Goal: Task Accomplishment & Management: Manage account settings

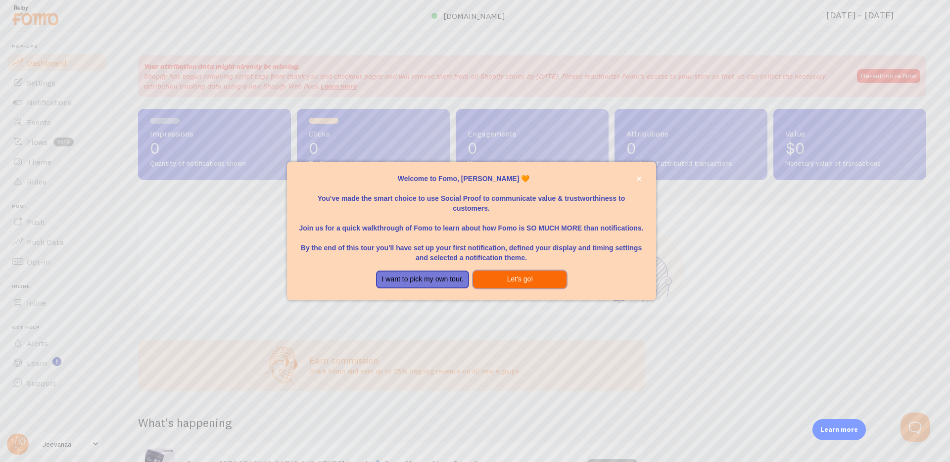
click at [505, 278] on button "Let's go!" at bounding box center [519, 280] width 93 height 18
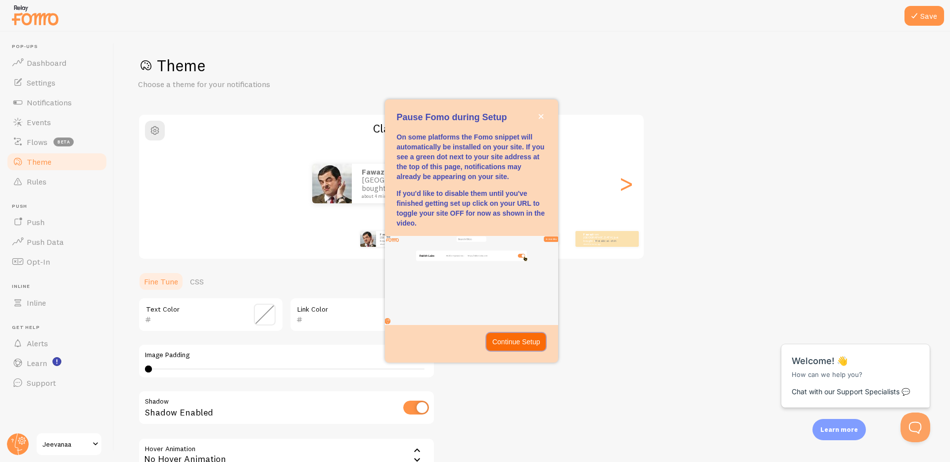
click at [522, 342] on p "Continue Setup" at bounding box center [516, 342] width 48 height 10
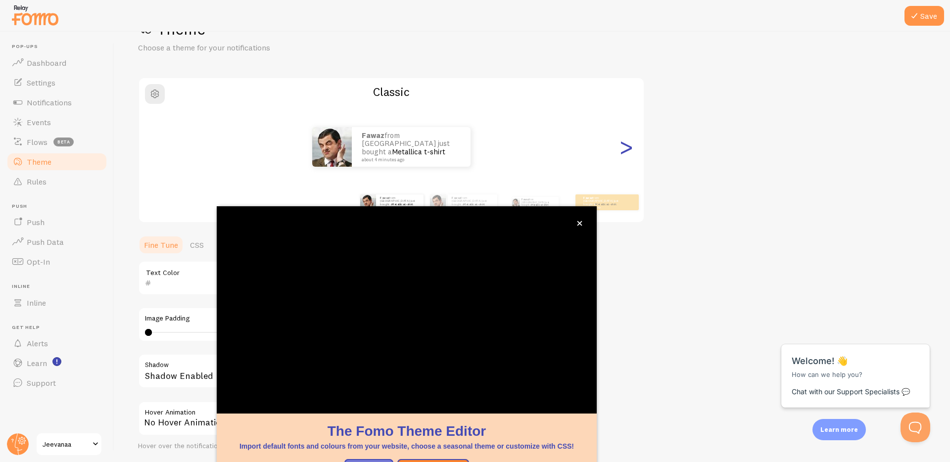
scroll to position [35, 0]
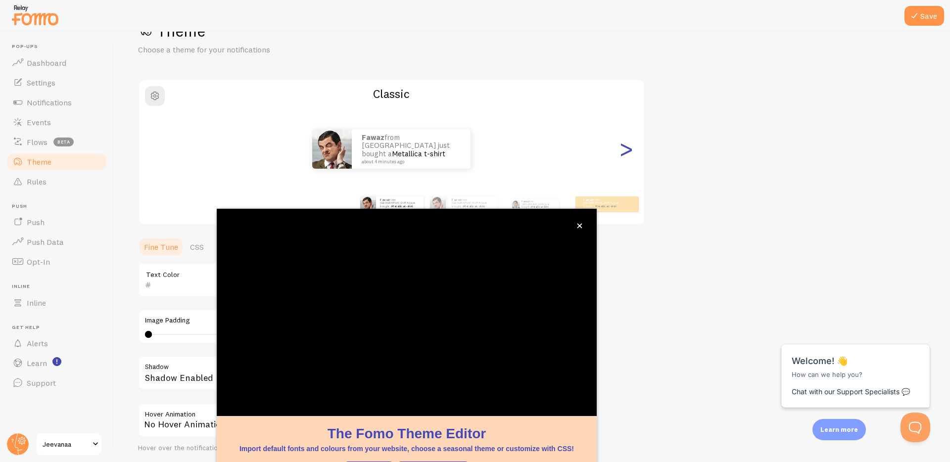
click at [625, 152] on div ">" at bounding box center [626, 148] width 12 height 71
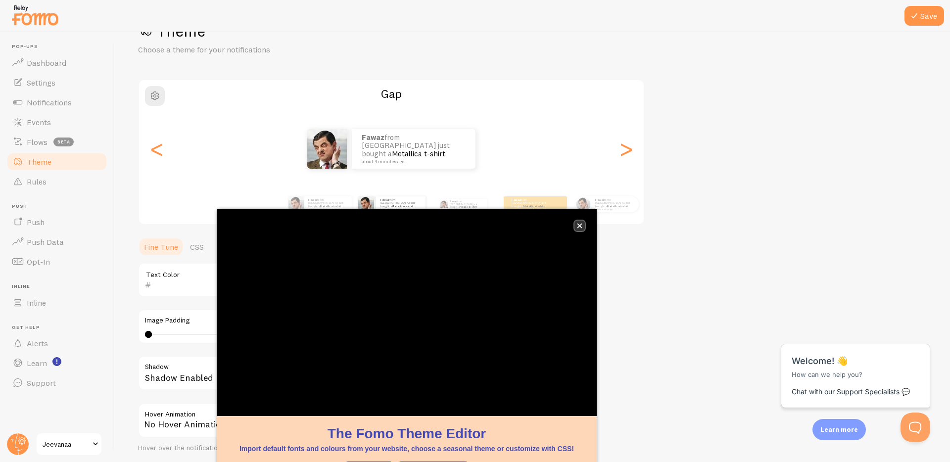
click at [580, 224] on icon "close," at bounding box center [579, 225] width 5 height 5
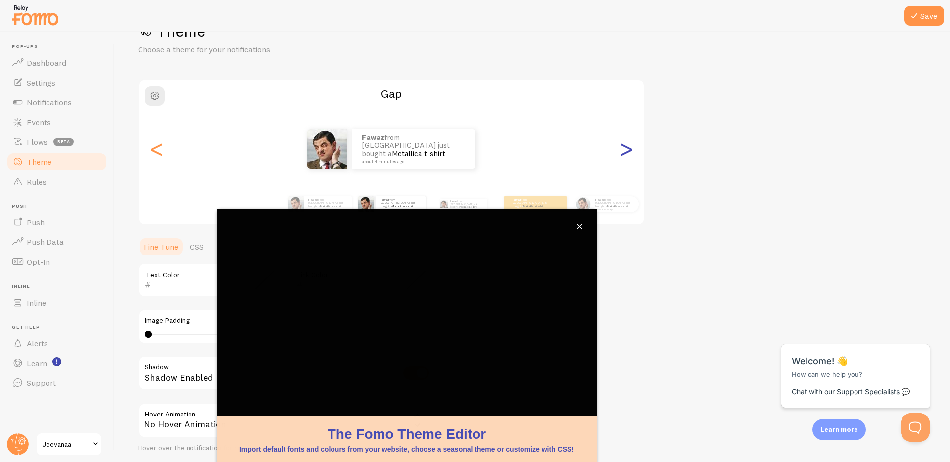
click at [630, 156] on div ">" at bounding box center [626, 148] width 12 height 71
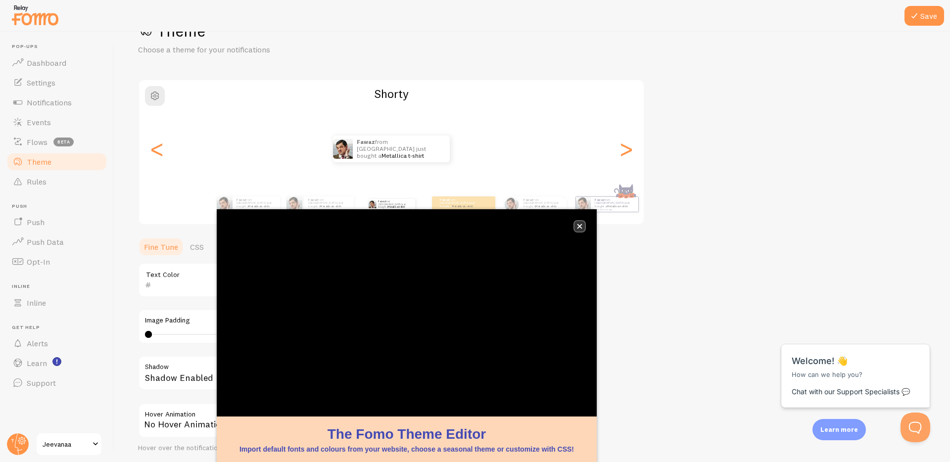
click at [579, 227] on icon "close," at bounding box center [579, 226] width 5 height 5
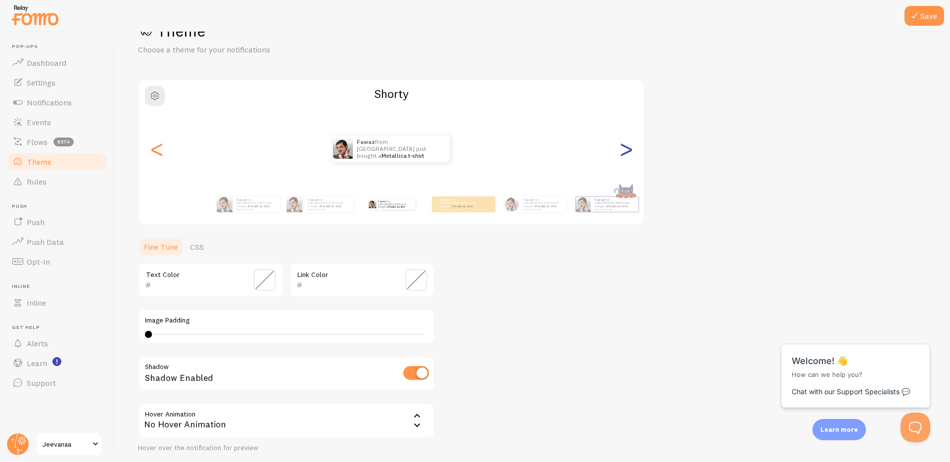
click at [626, 154] on div ">" at bounding box center [626, 148] width 12 height 71
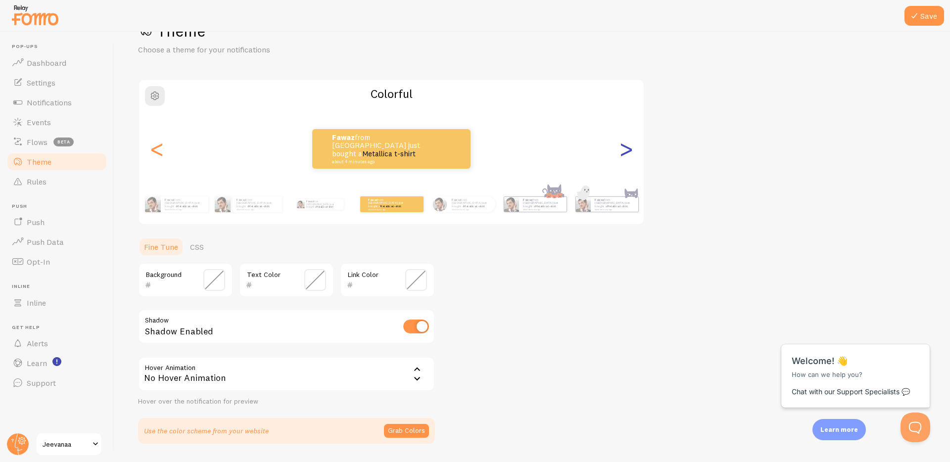
click at [626, 154] on div ">" at bounding box center [626, 148] width 12 height 71
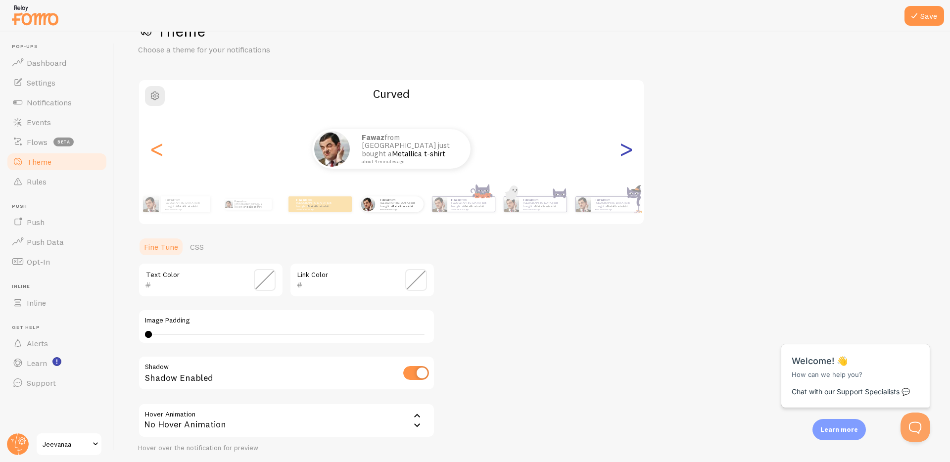
click at [626, 154] on div ">" at bounding box center [626, 148] width 12 height 71
type input "0"
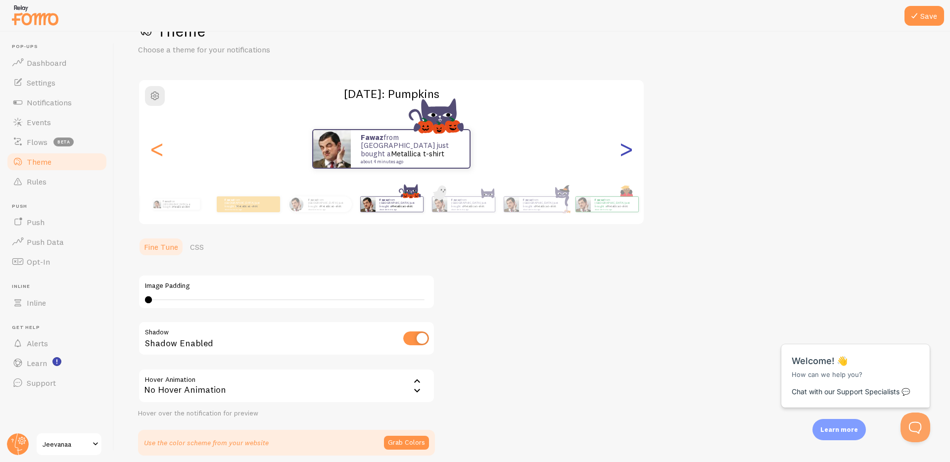
click at [626, 154] on div ">" at bounding box center [626, 148] width 12 height 71
click at [625, 151] on div ">" at bounding box center [626, 148] width 12 height 71
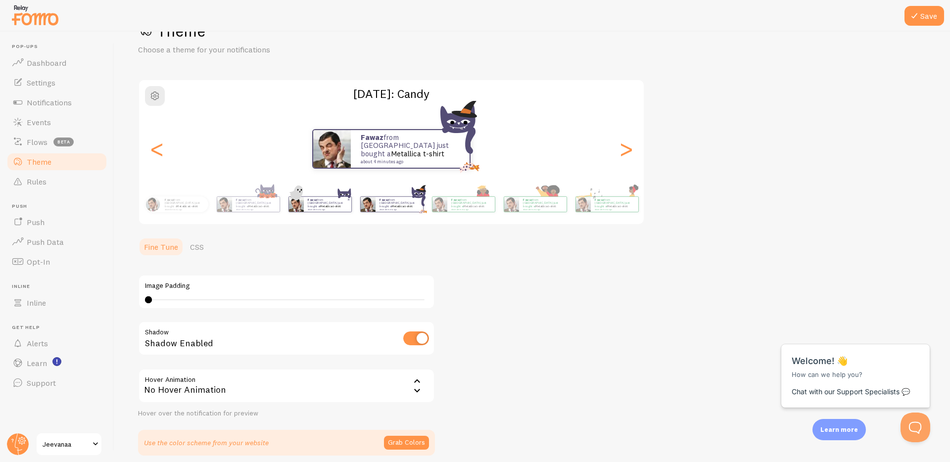
click at [341, 204] on link "Metallica t-shirt" at bounding box center [330, 206] width 21 height 4
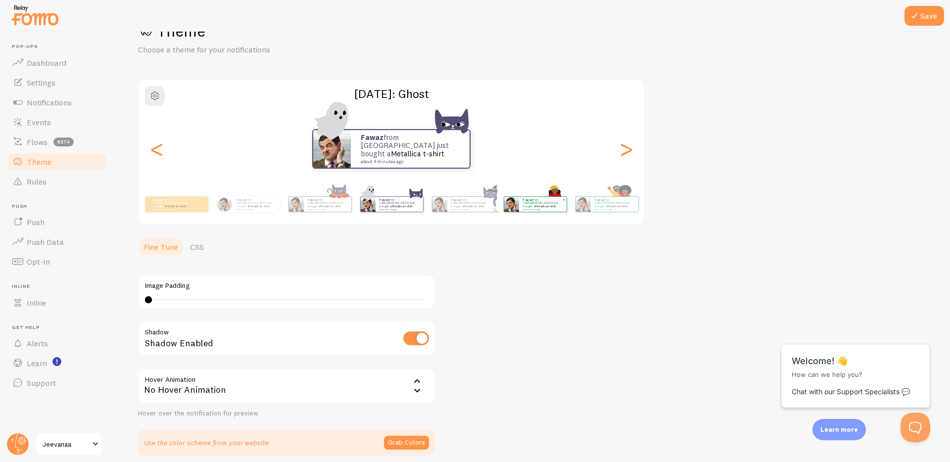
click at [548, 204] on link "Metallica t-shirt" at bounding box center [545, 206] width 21 height 4
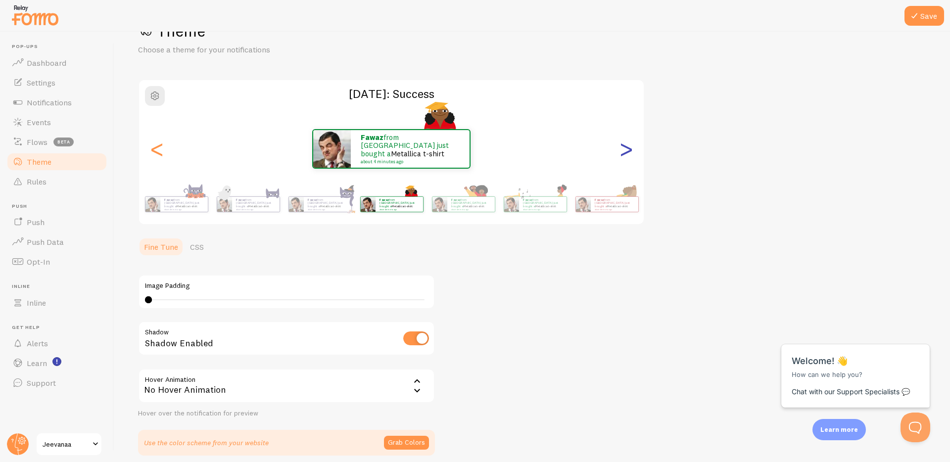
click at [631, 151] on div ">" at bounding box center [626, 148] width 12 height 71
click at [626, 152] on div ">" at bounding box center [626, 148] width 12 height 71
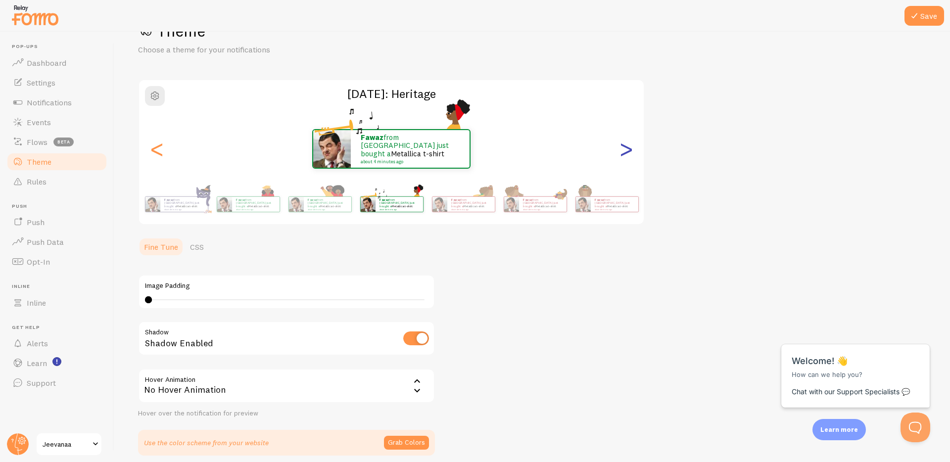
click at [626, 152] on div ">" at bounding box center [626, 148] width 12 height 71
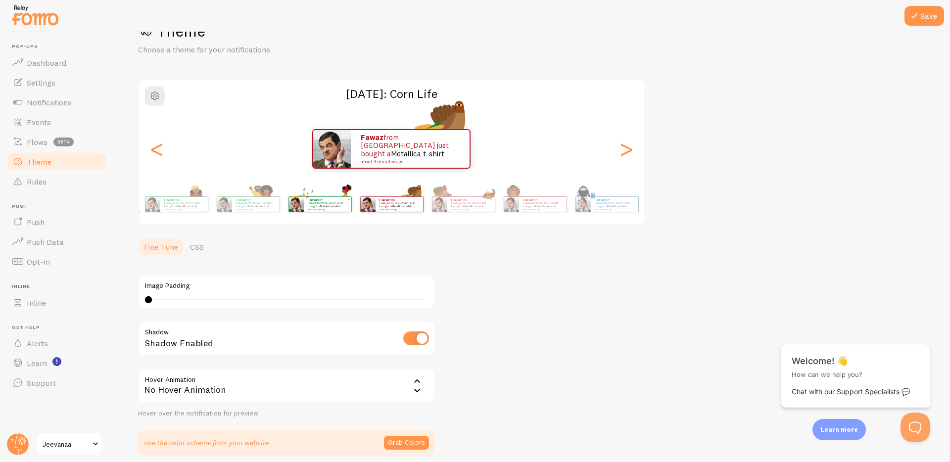
click at [325, 206] on link "Metallica t-shirt" at bounding box center [330, 206] width 21 height 4
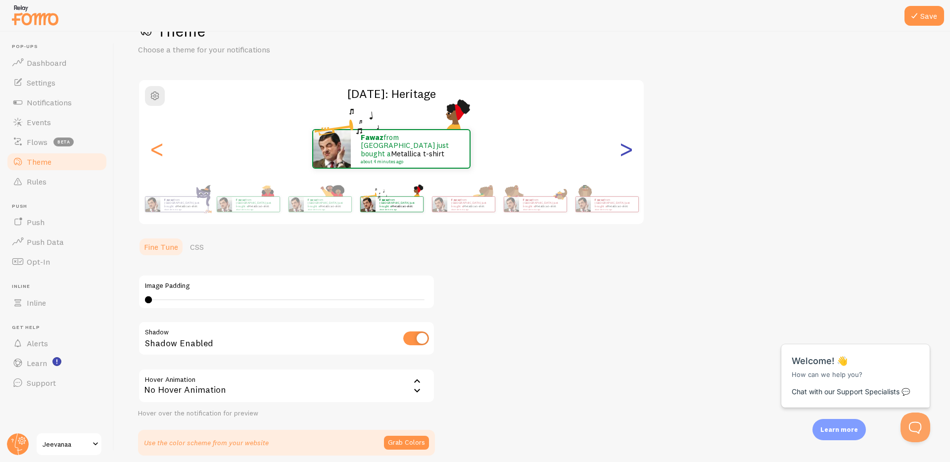
click at [626, 156] on div ">" at bounding box center [626, 148] width 12 height 71
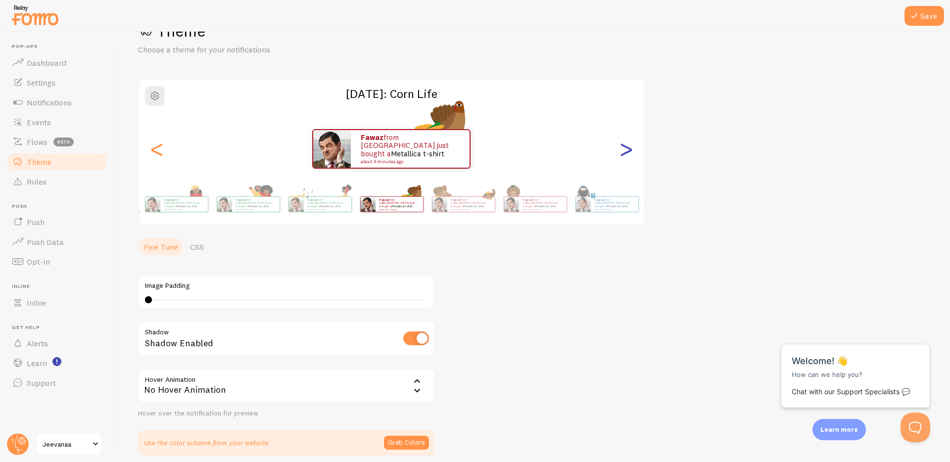
click at [625, 156] on div ">" at bounding box center [626, 148] width 12 height 71
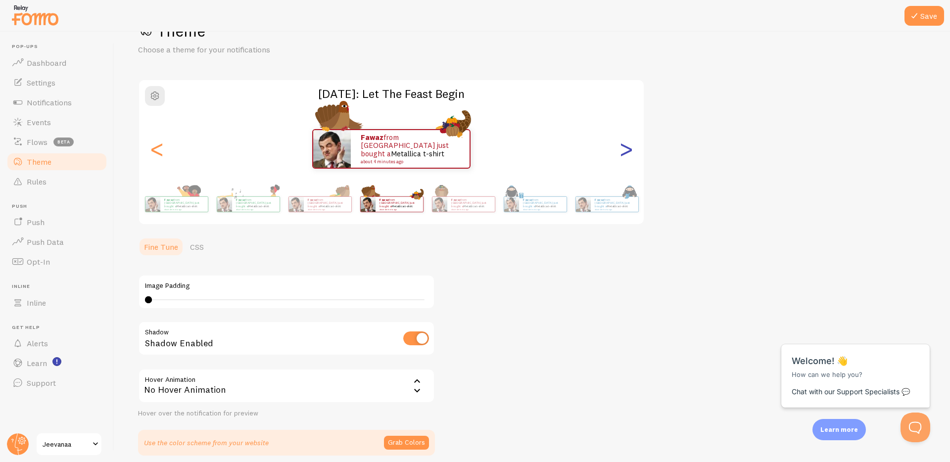
click at [625, 157] on div ">" at bounding box center [626, 148] width 12 height 71
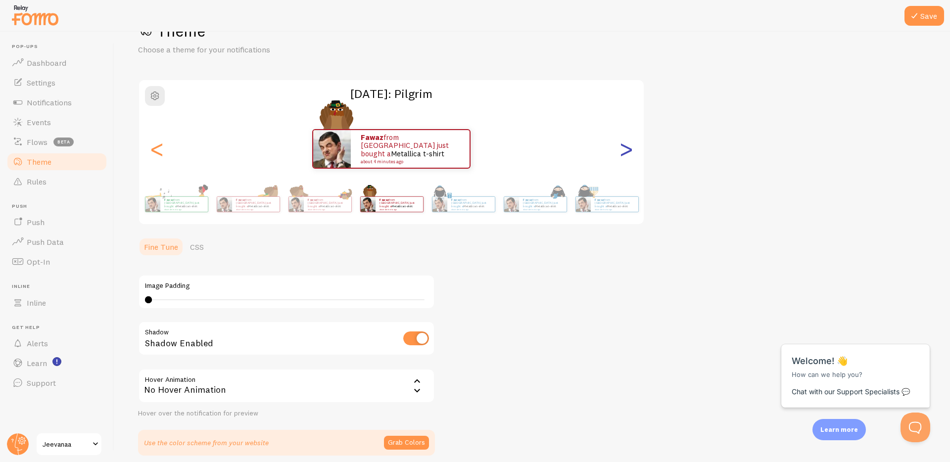
click at [625, 155] on div ">" at bounding box center [626, 148] width 12 height 71
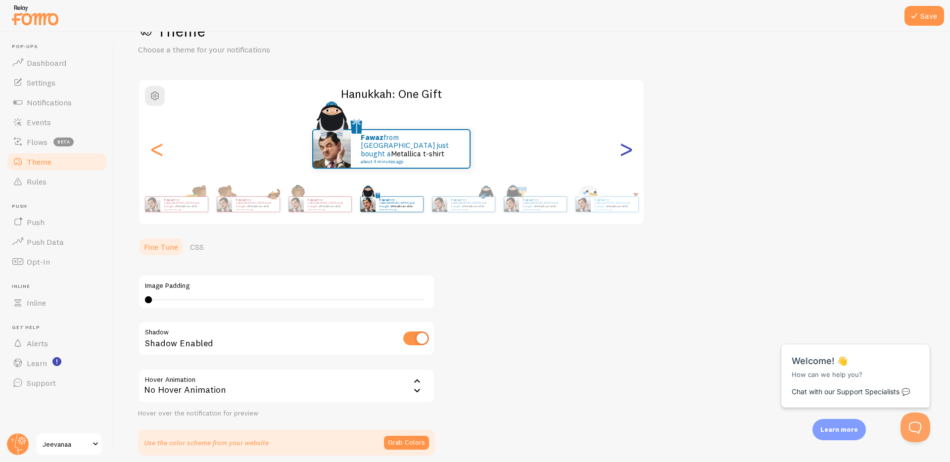
click at [625, 155] on div ">" at bounding box center [626, 148] width 12 height 71
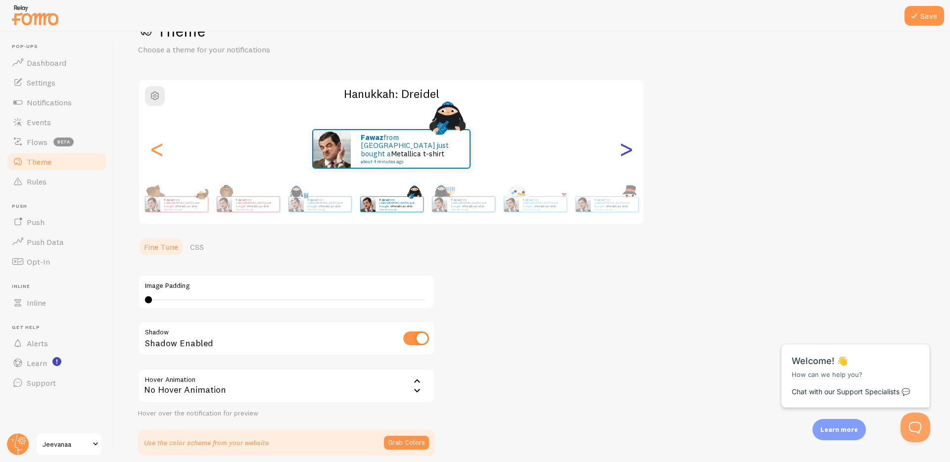
click at [625, 155] on div ">" at bounding box center [626, 148] width 12 height 71
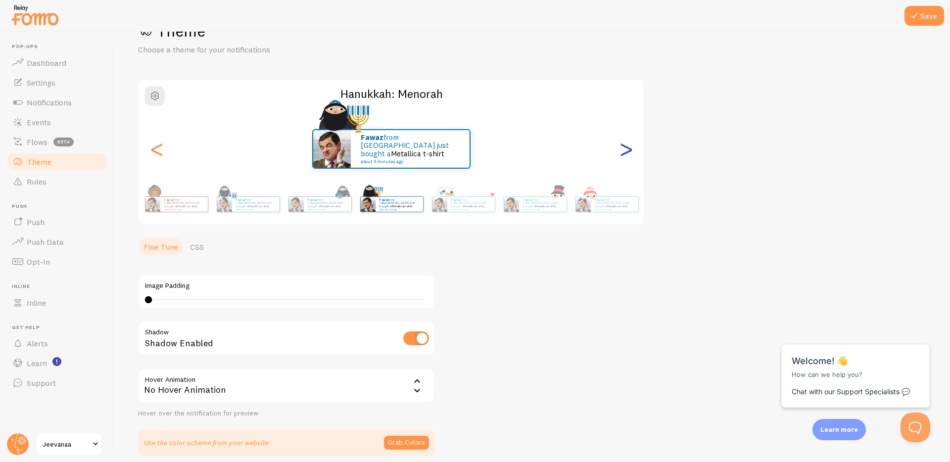
click at [625, 155] on div ">" at bounding box center [626, 148] width 12 height 71
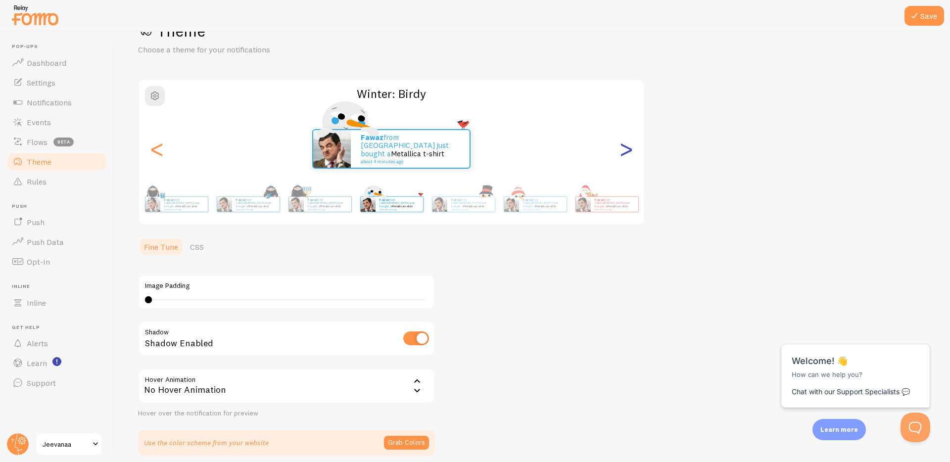
click at [625, 155] on div ">" at bounding box center [626, 148] width 12 height 71
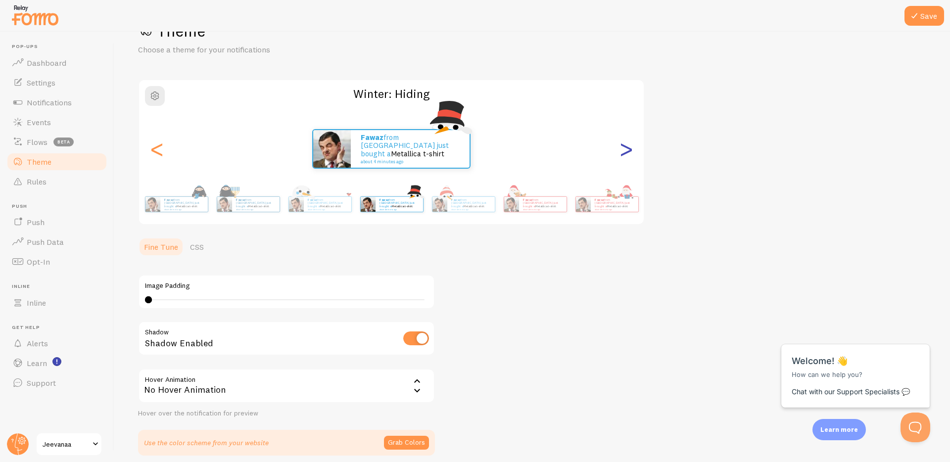
click at [625, 155] on div ">" at bounding box center [626, 148] width 12 height 71
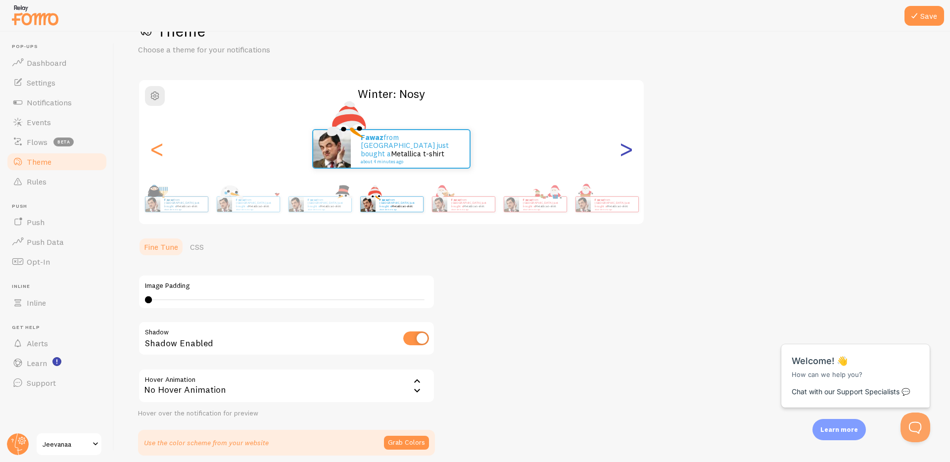
click at [625, 155] on div ">" at bounding box center [626, 148] width 12 height 71
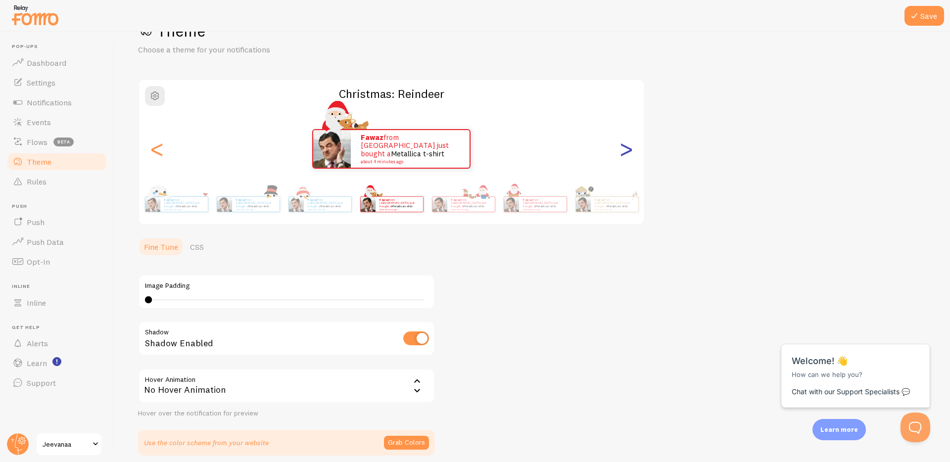
click at [625, 155] on div ">" at bounding box center [626, 148] width 12 height 71
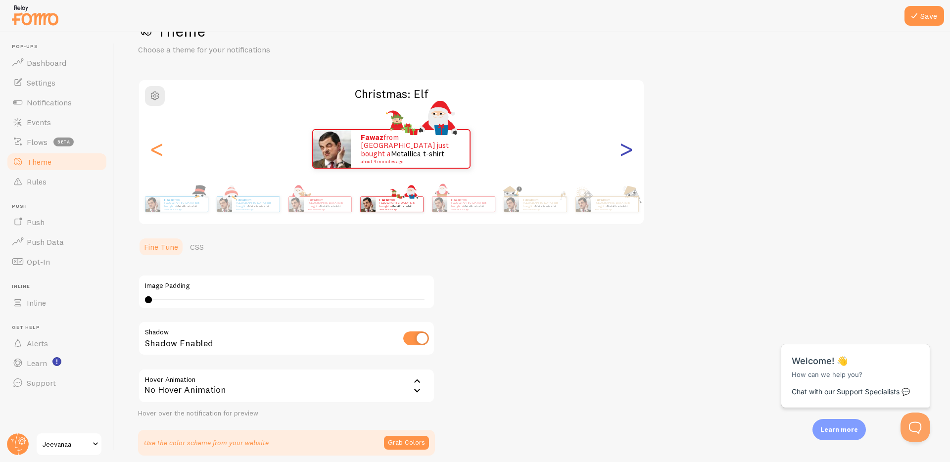
click at [625, 155] on div ">" at bounding box center [626, 148] width 12 height 71
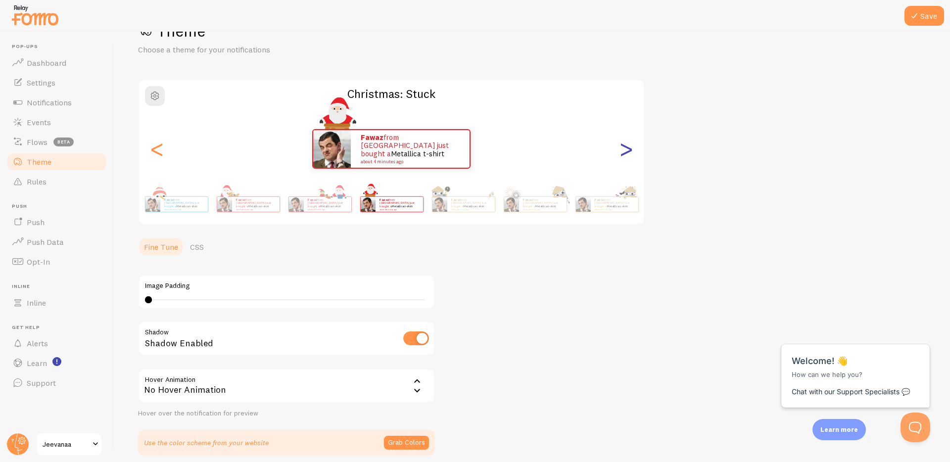
click at [625, 155] on div ">" at bounding box center [626, 148] width 12 height 71
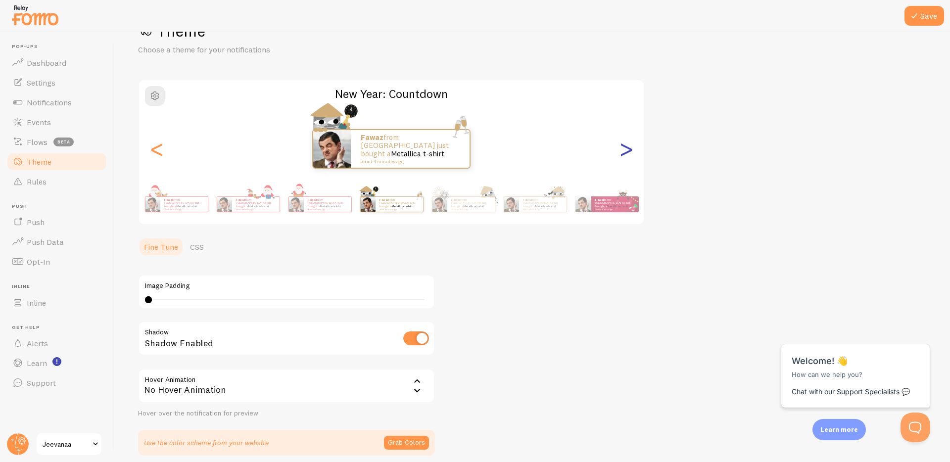
click at [625, 155] on div ">" at bounding box center [626, 148] width 12 height 71
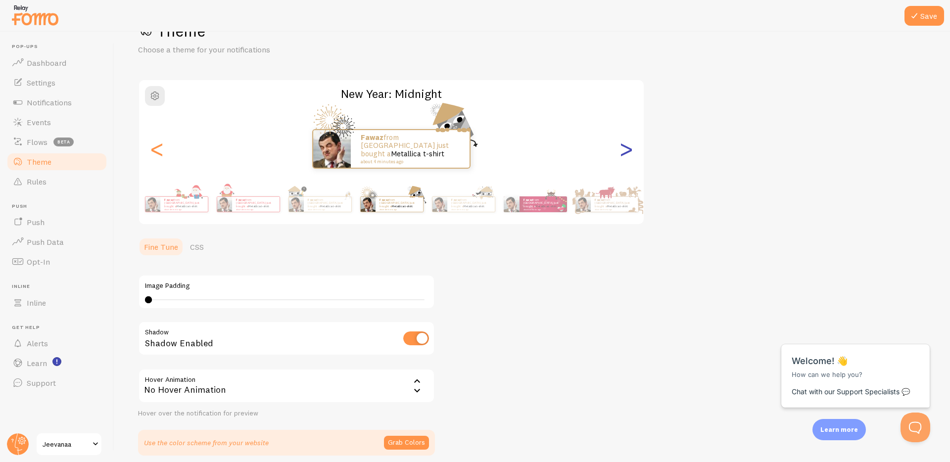
click at [625, 155] on div ">" at bounding box center [626, 148] width 12 height 71
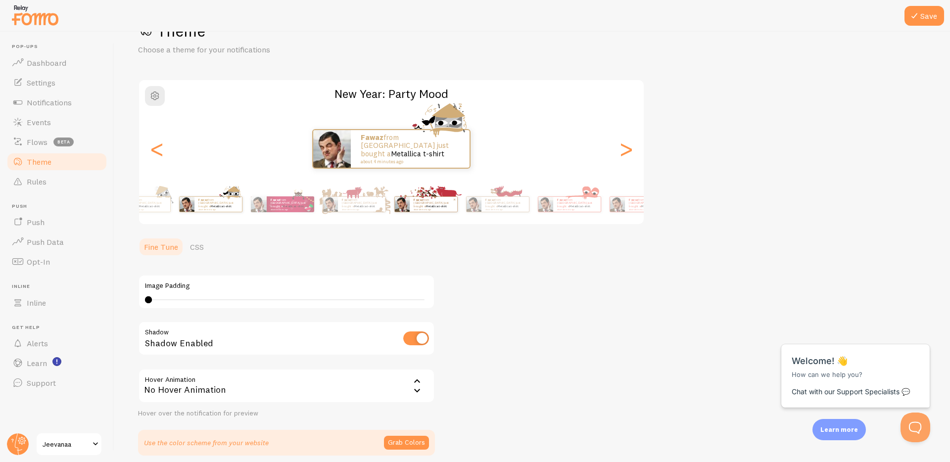
click at [374, 242] on div "Theme Choose a theme for your notifications New Year: Party Mood Fawaz from [GE…" at bounding box center [532, 238] width 788 height 435
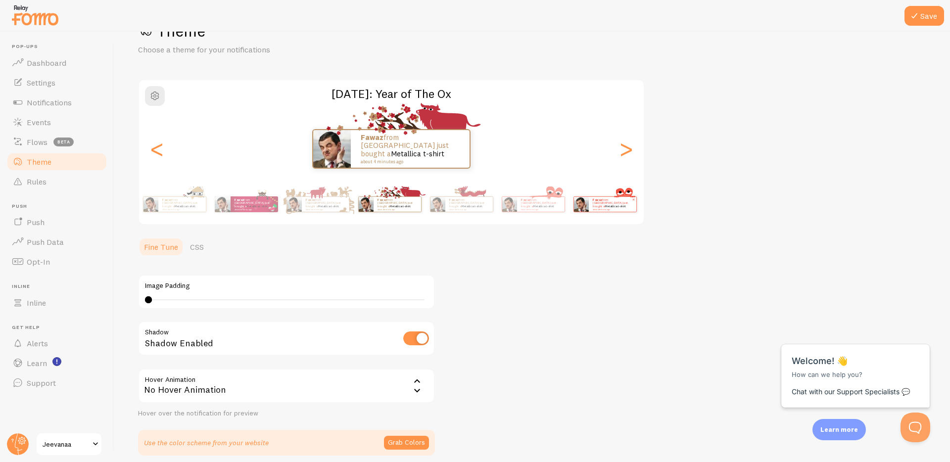
click at [573, 204] on img at bounding box center [580, 204] width 15 height 15
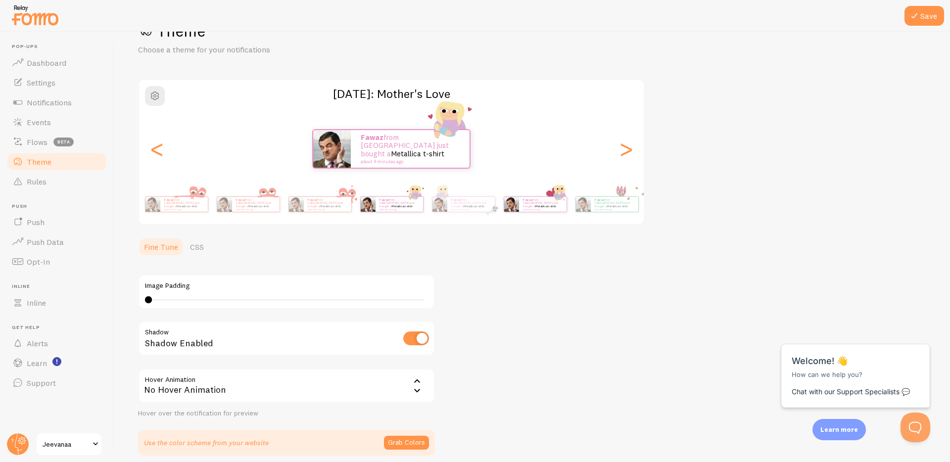
click at [504, 207] on img at bounding box center [511, 204] width 15 height 15
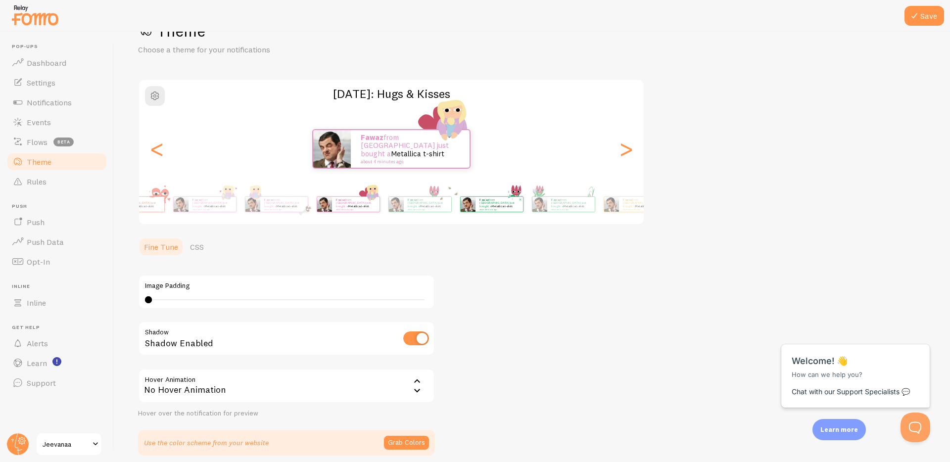
click at [460, 201] on img at bounding box center [467, 204] width 15 height 15
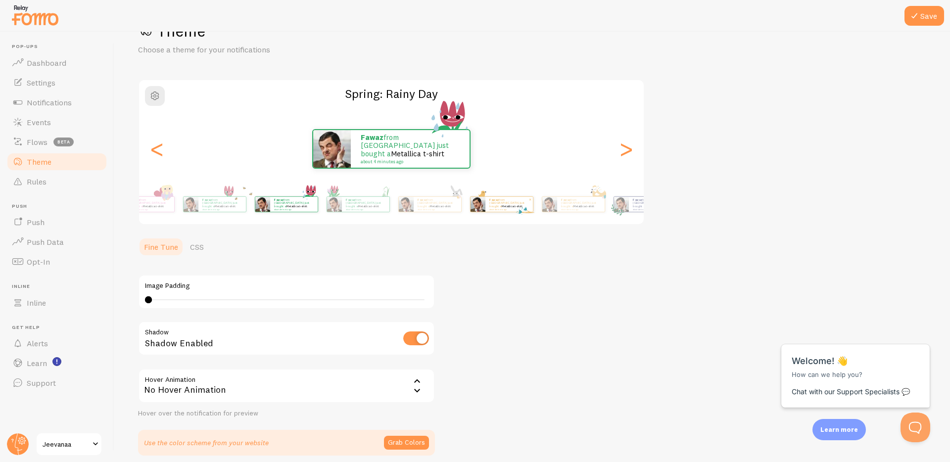
click at [414, 200] on div "Fawaz from [GEOGRAPHIC_DATA] just bought a Metallica t-shirt about 4 minutes ago" at bounding box center [437, 204] width 47 height 15
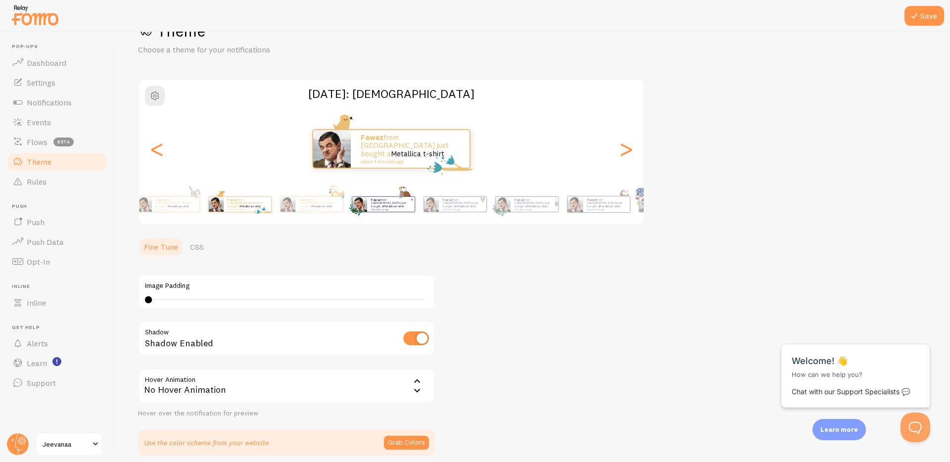
click at [367, 208] on div "Fawaz from [GEOGRAPHIC_DATA] just bought a Metallica t-shirt about 4 minutes ago" at bounding box center [390, 204] width 47 height 15
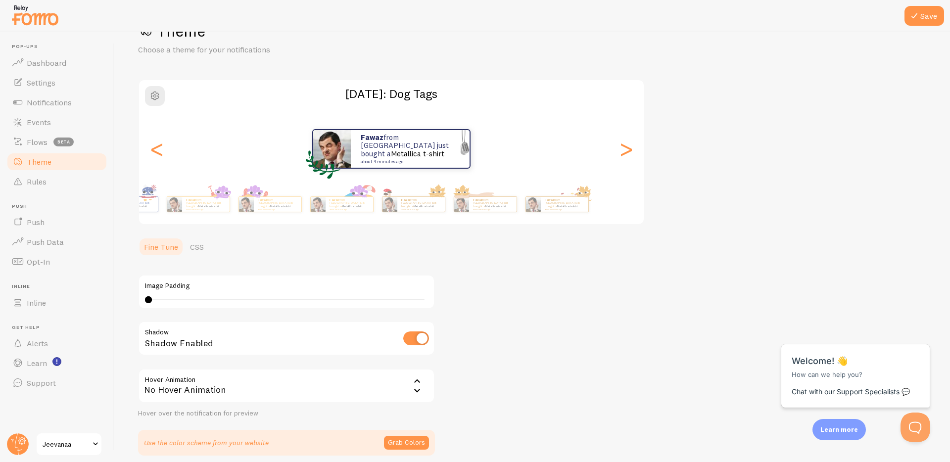
click at [0, 224] on html "Pop-ups Dashboard Settings Notifications Events Flows beta Theme Rules [GEOGRAP…" at bounding box center [475, 231] width 950 height 462
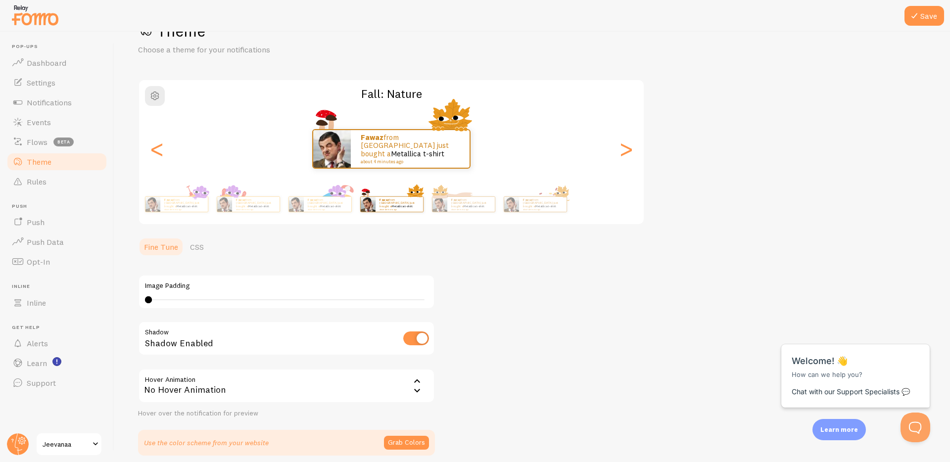
click at [949, 196] on div "Save Theme Choose a theme for your notifications Fall: Nature Fawaz from [GEOGR…" at bounding box center [532, 247] width 836 height 430
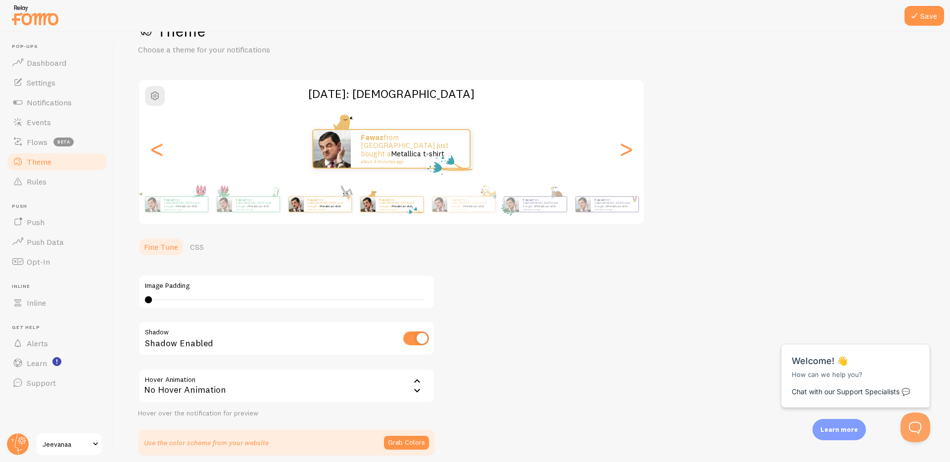
click at [949, 187] on div "Save Theme Choose a theme for your notifications [DATE]: [DEMOGRAPHIC_DATA] Faw…" at bounding box center [532, 247] width 836 height 430
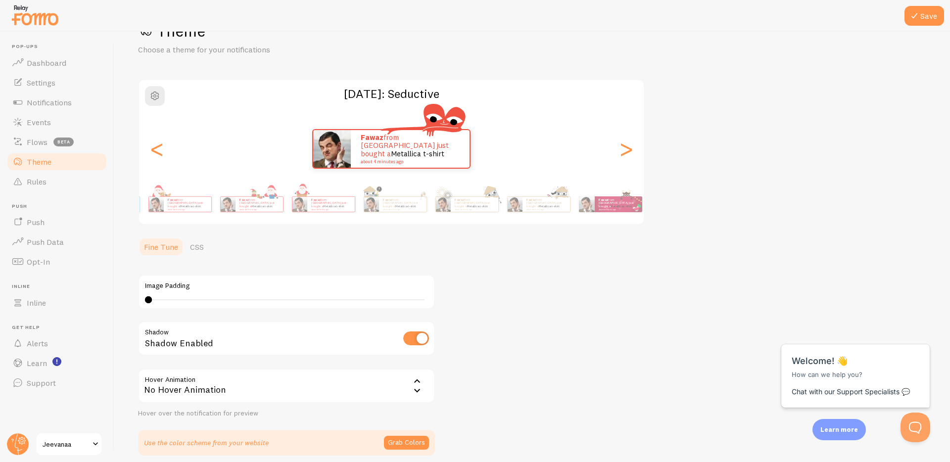
click at [949, 170] on div "Save Theme Choose a theme for your notifications [DATE]: Seductive Fawaz from […" at bounding box center [532, 247] width 836 height 430
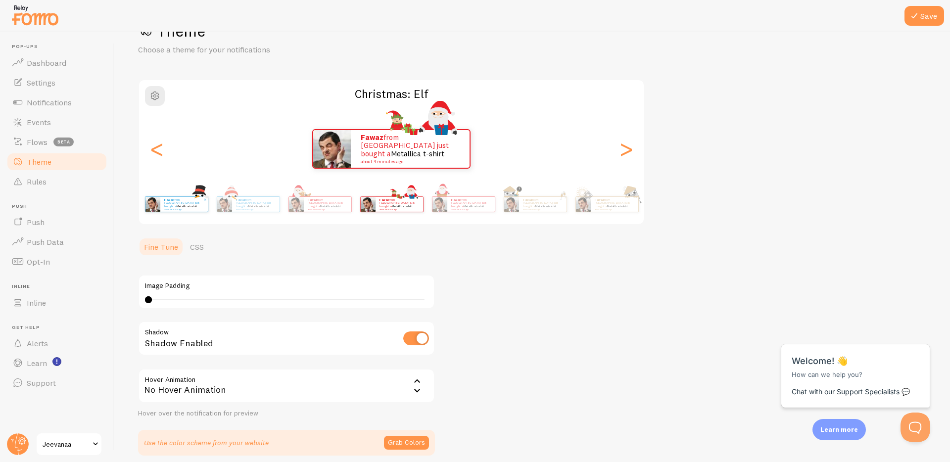
click at [949, 208] on div "Save Theme Choose a theme for your notifications Christmas: Elf Fawaz from [GEO…" at bounding box center [532, 247] width 836 height 430
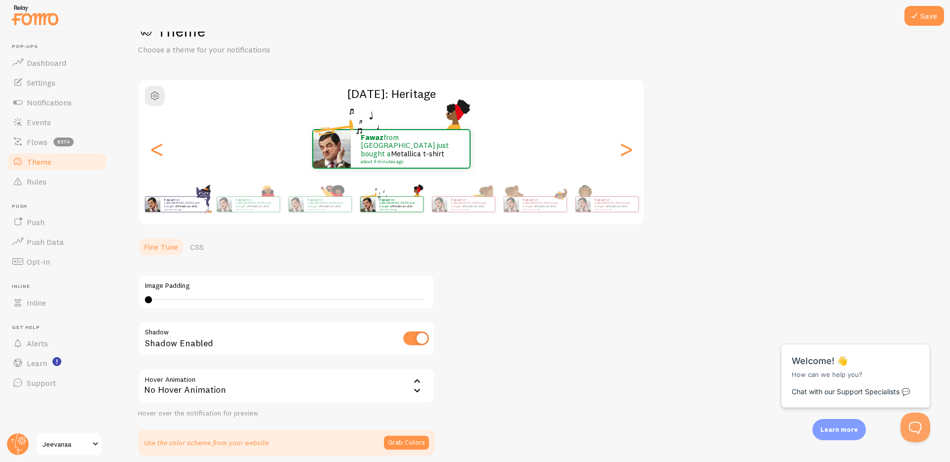
click at [949, 206] on div "Save Theme Choose a theme for your notifications [DATE]: Heritage Fawaz from [G…" at bounding box center [532, 247] width 836 height 430
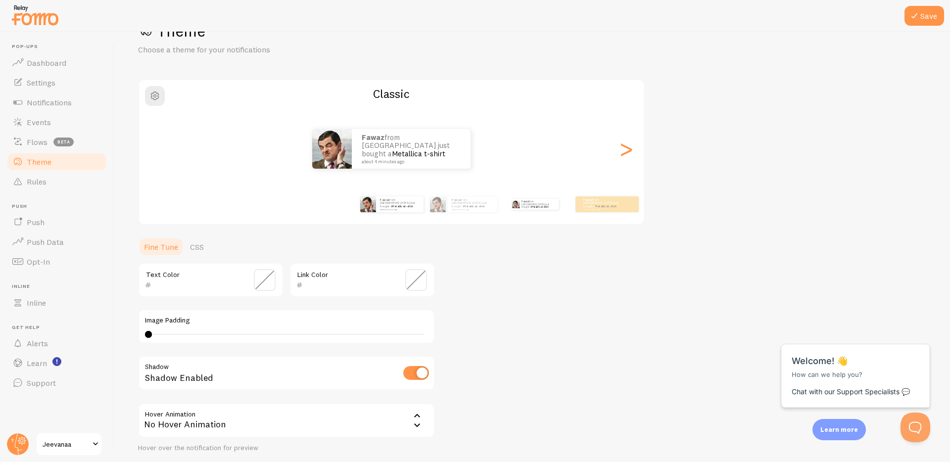
click at [469, 208] on small "about 4 minutes ago" at bounding box center [472, 209] width 41 height 2
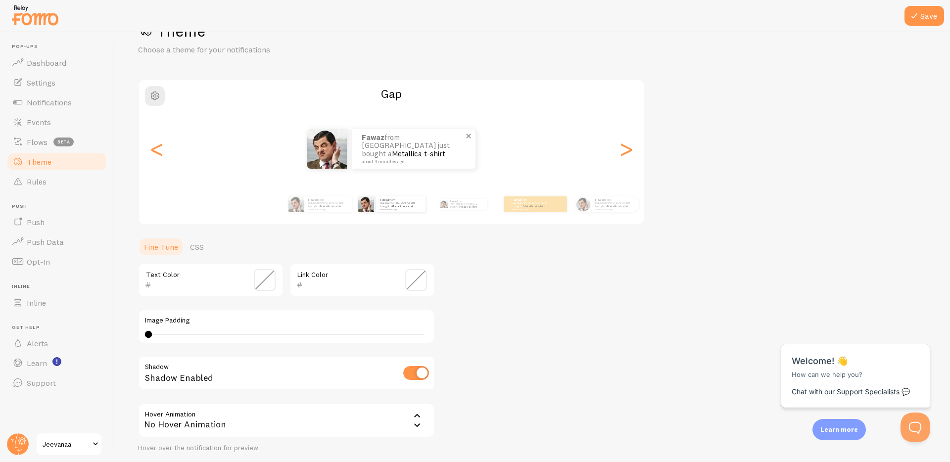
click at [440, 164] on div "Fawaz from [GEOGRAPHIC_DATA] just bought a Metallica t-shirt about 4 minutes ago" at bounding box center [414, 149] width 124 height 40
click at [502, 294] on div "Theme Choose a theme for your notifications Gap Fawaz from [GEOGRAPHIC_DATA] ju…" at bounding box center [532, 255] width 788 height 469
click at [158, 101] on span "button" at bounding box center [155, 96] width 12 height 12
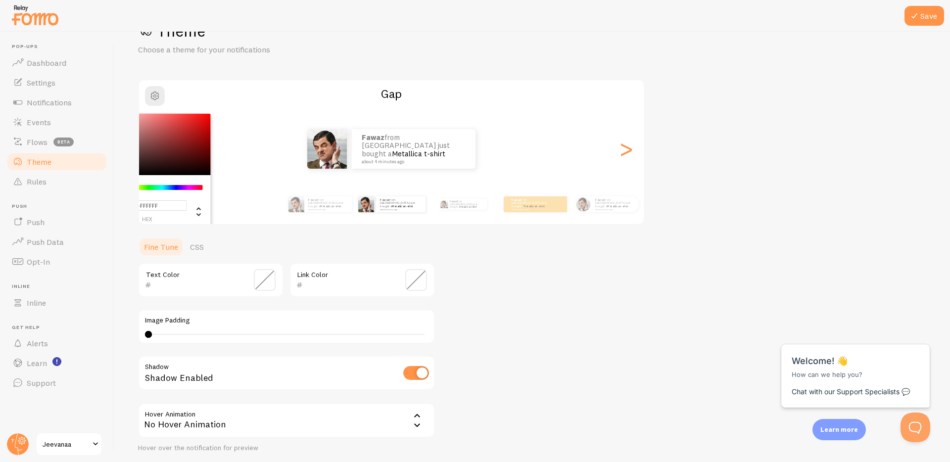
click at [174, 208] on input "#FFFFFF" at bounding box center [147, 205] width 80 height 10
paste input "D8C9F2"
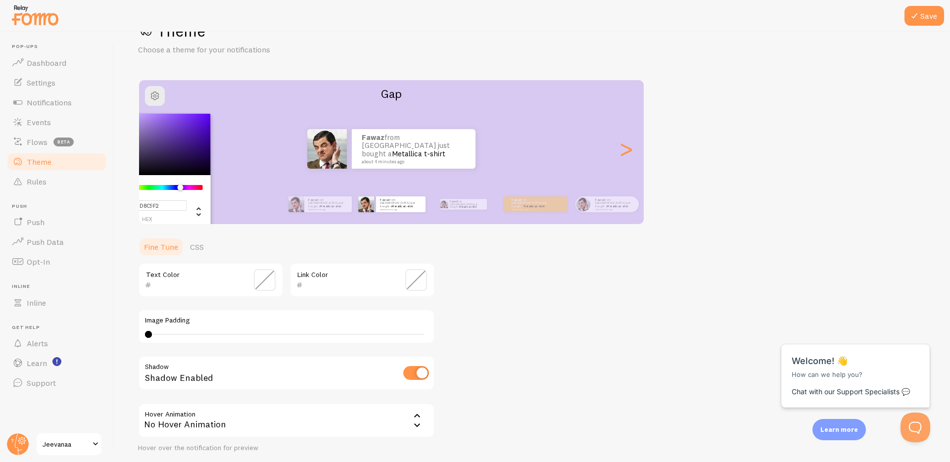
type input "#D8C9F2"
click at [256, 245] on ul "Fine Tune CSS" at bounding box center [286, 247] width 297 height 20
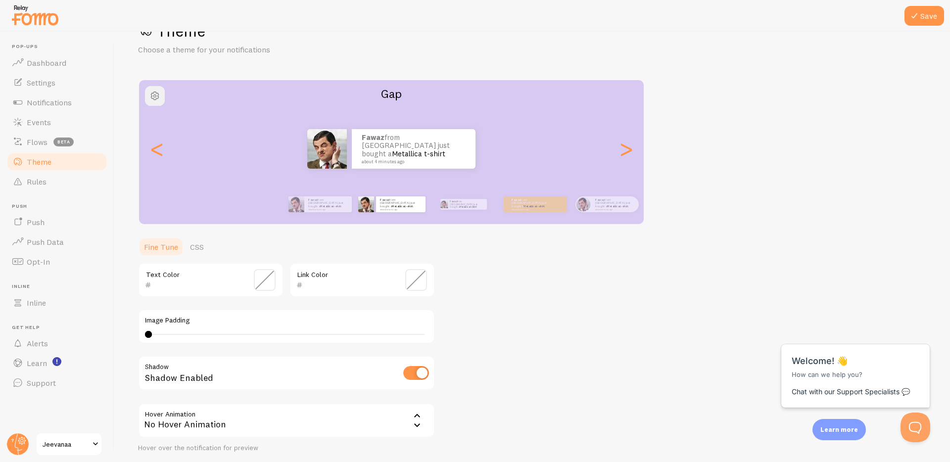
click at [152, 96] on span "button" at bounding box center [155, 96] width 12 height 12
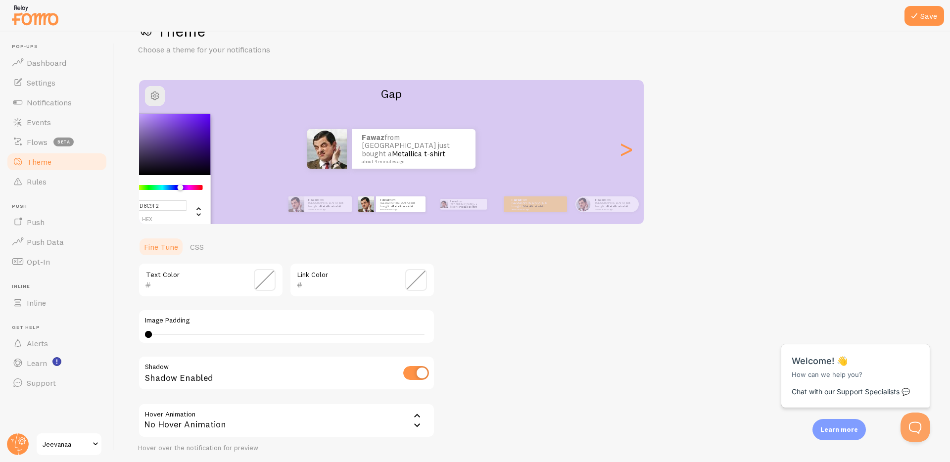
click at [235, 239] on ul "Fine Tune CSS" at bounding box center [286, 247] width 297 height 20
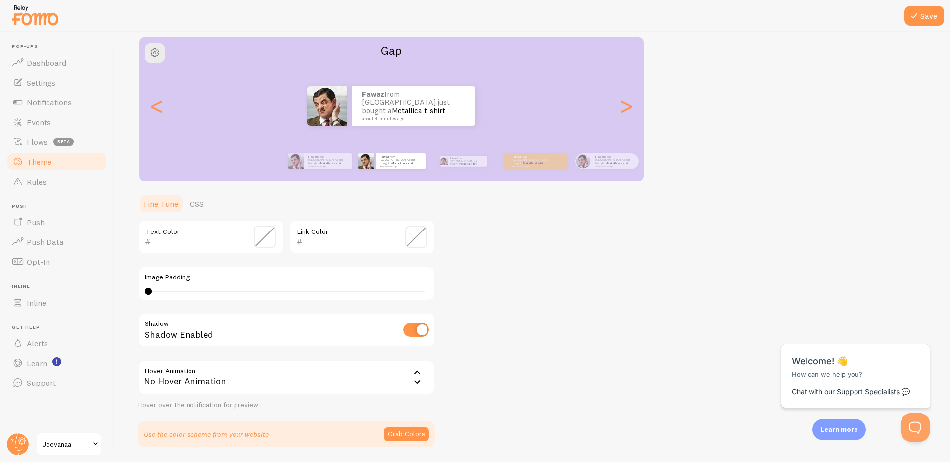
scroll to position [84, 0]
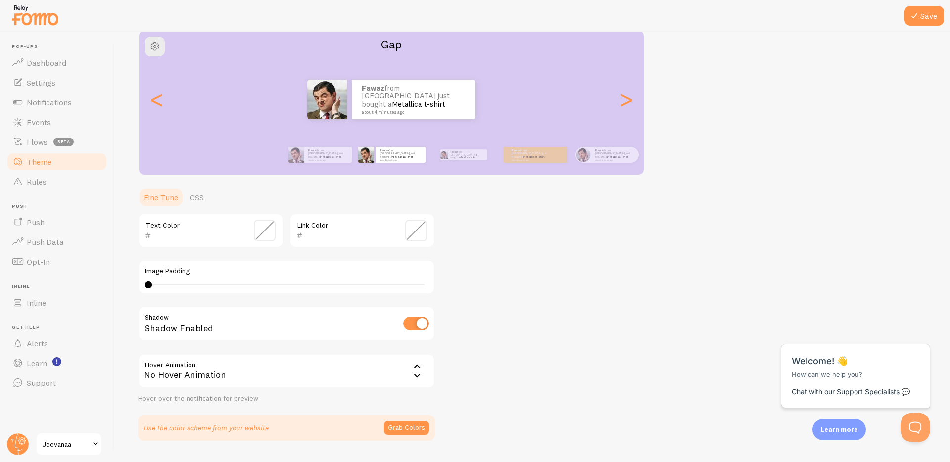
click at [412, 229] on span at bounding box center [416, 231] width 22 height 22
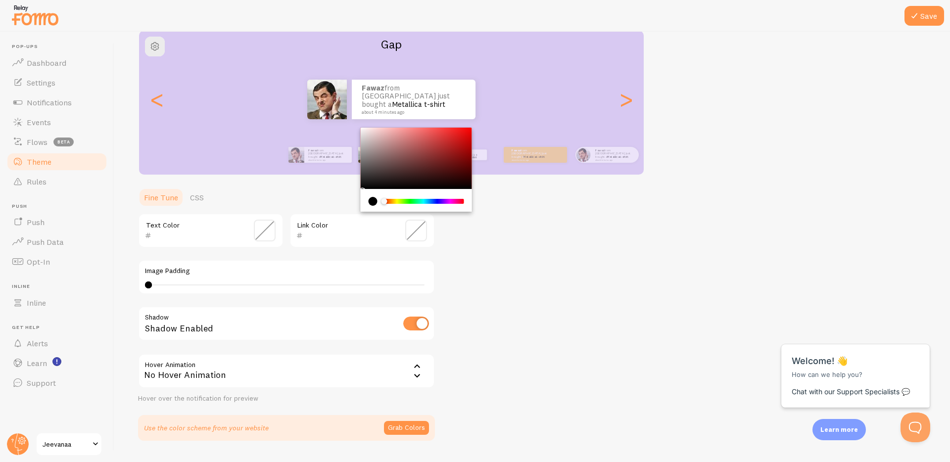
click at [469, 244] on div "Theme Choose a theme for your notifications Gap Fawaz from [GEOGRAPHIC_DATA] ju…" at bounding box center [532, 205] width 788 height 469
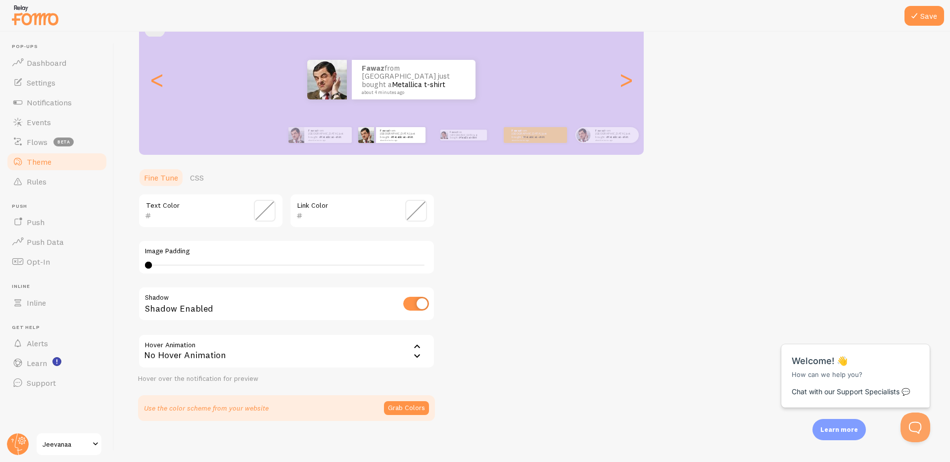
scroll to position [110, 0]
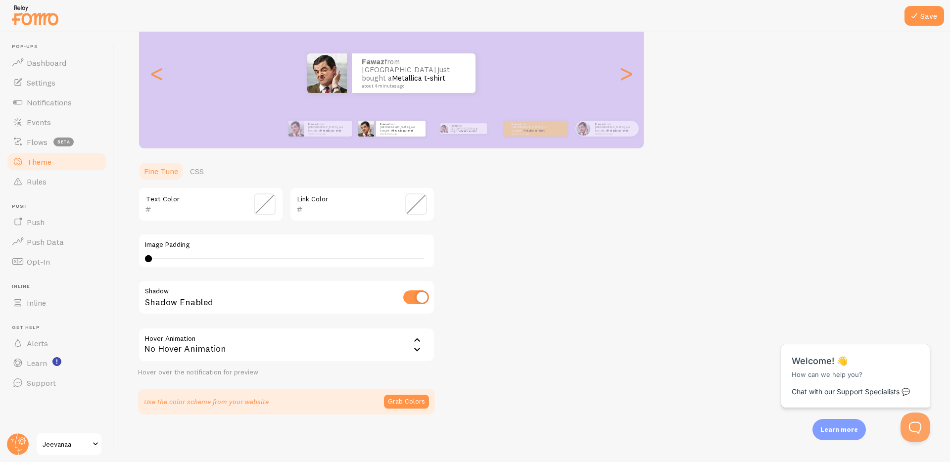
click at [332, 354] on div "No Hover Animation" at bounding box center [286, 344] width 297 height 35
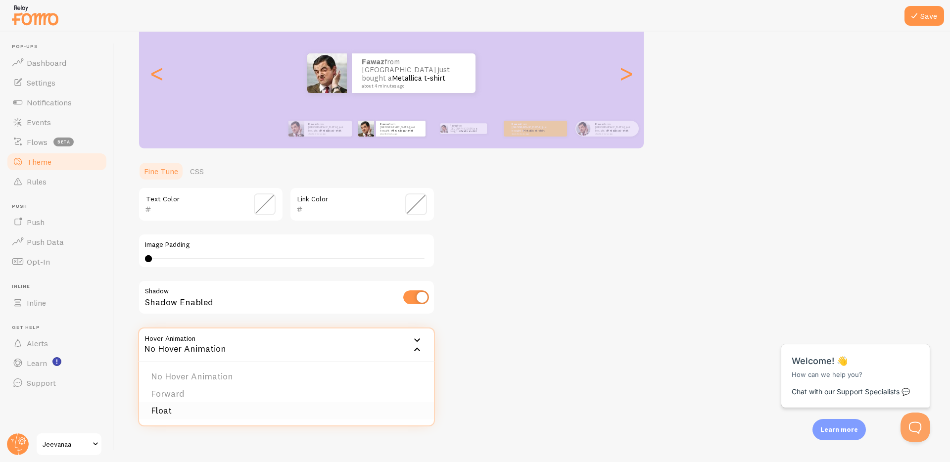
click at [337, 408] on li "Float" at bounding box center [286, 410] width 295 height 17
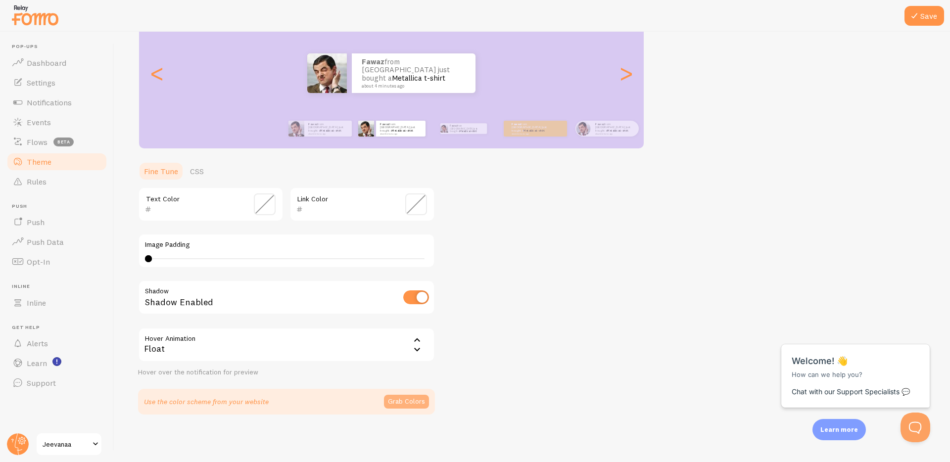
click at [390, 400] on button "Grab Colors" at bounding box center [406, 402] width 45 height 14
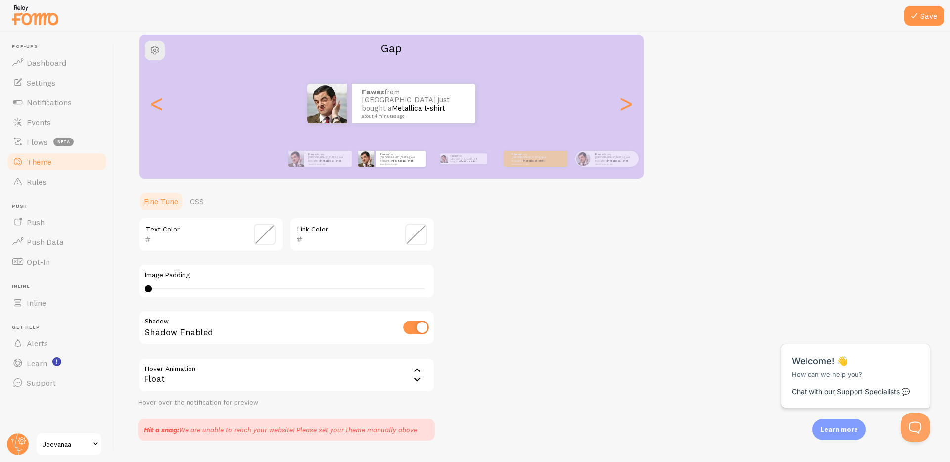
scroll to position [106, 0]
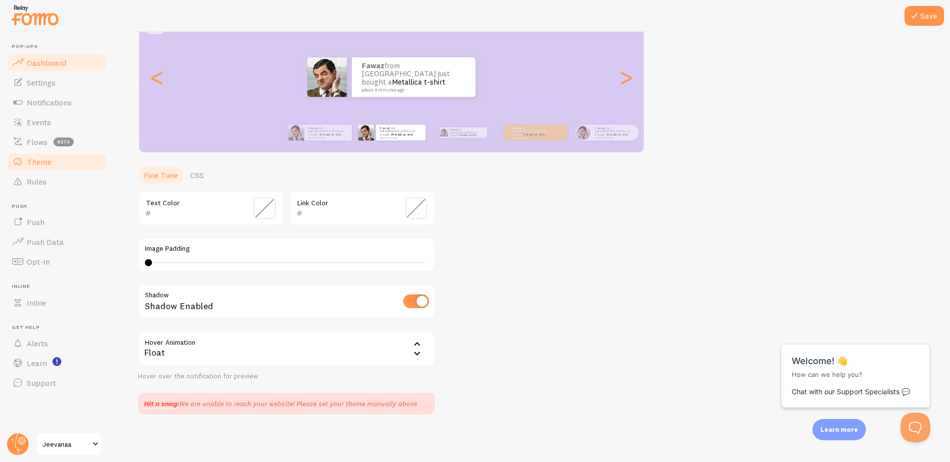
click at [24, 65] on link "Dashboard" at bounding box center [57, 63] width 102 height 20
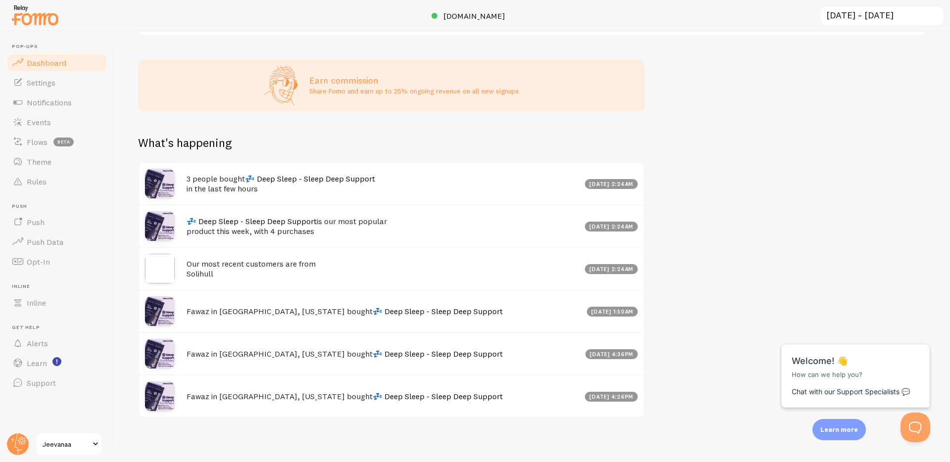
scroll to position [242, 0]
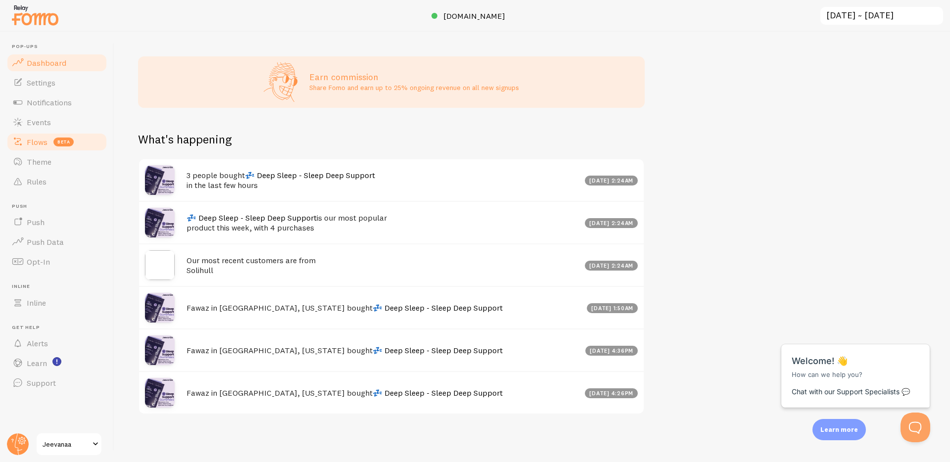
click at [45, 143] on span "Flows" at bounding box center [37, 142] width 21 height 10
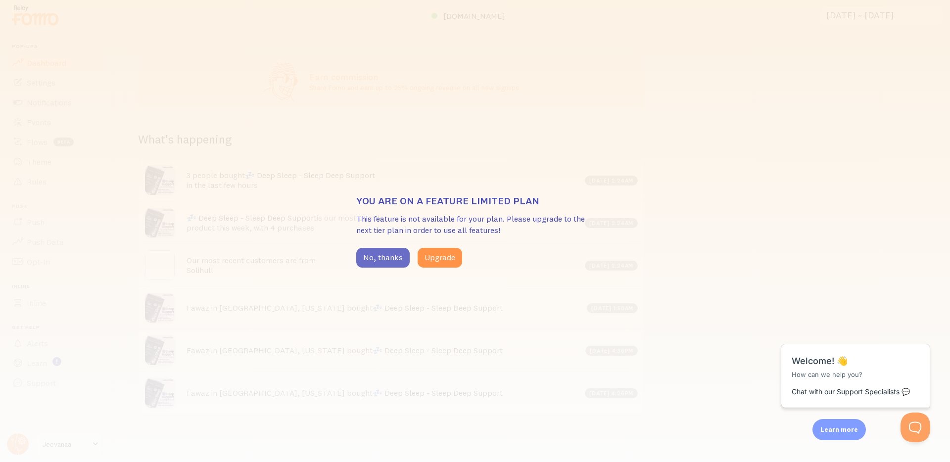
click at [362, 254] on button "No, thanks" at bounding box center [382, 258] width 53 height 20
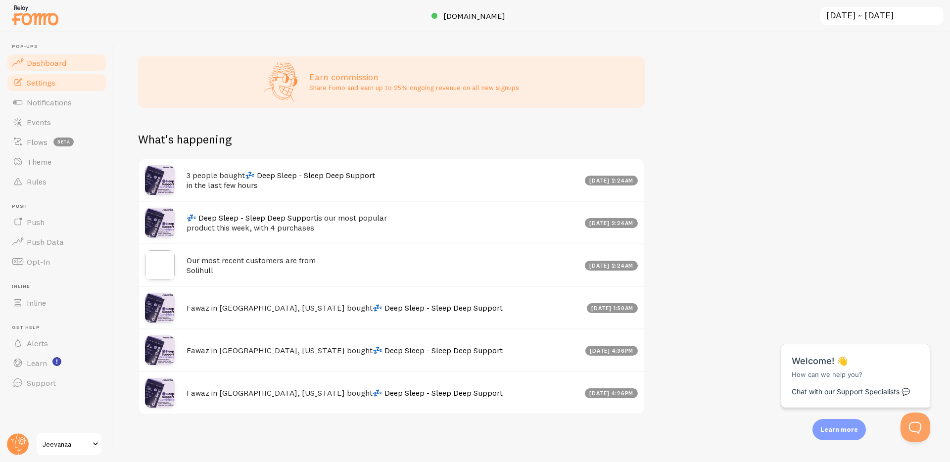
click at [62, 91] on link "Settings" at bounding box center [57, 83] width 102 height 20
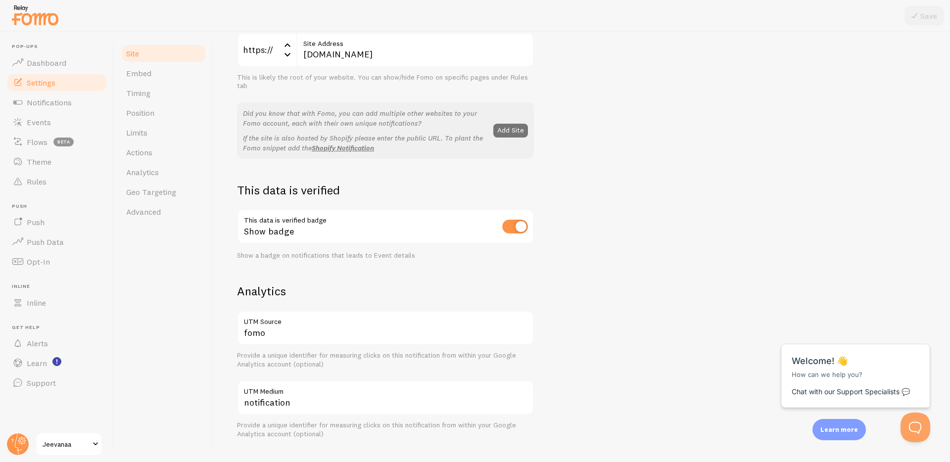
scroll to position [59, 0]
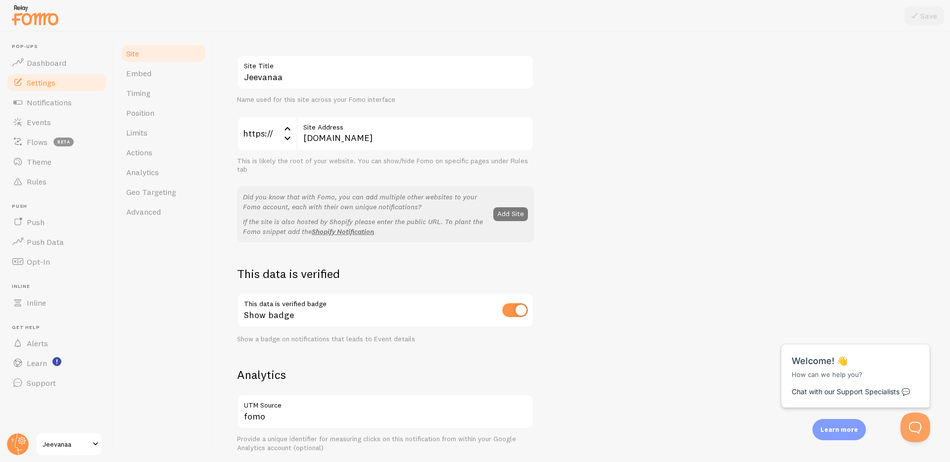
click at [502, 214] on button "Add Site" at bounding box center [510, 214] width 35 height 14
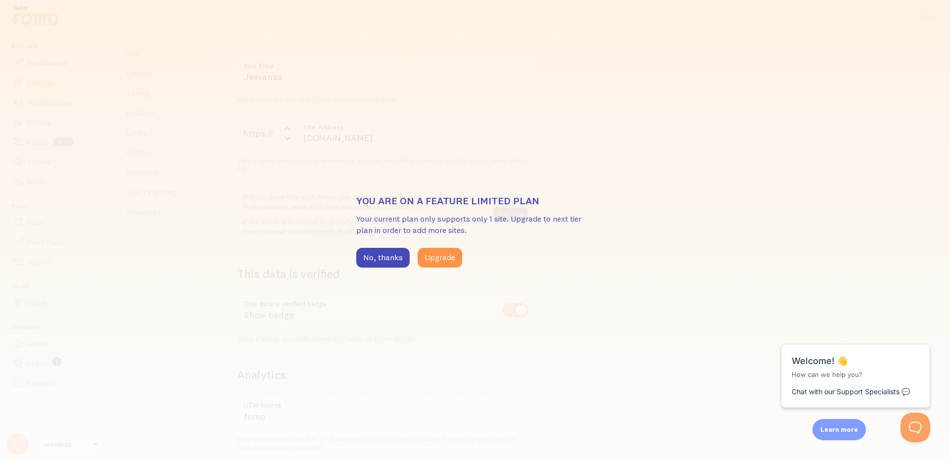
click at [421, 300] on div "You are on a feature limited plan Your current plan only supports only 1 site. …" at bounding box center [475, 231] width 950 height 462
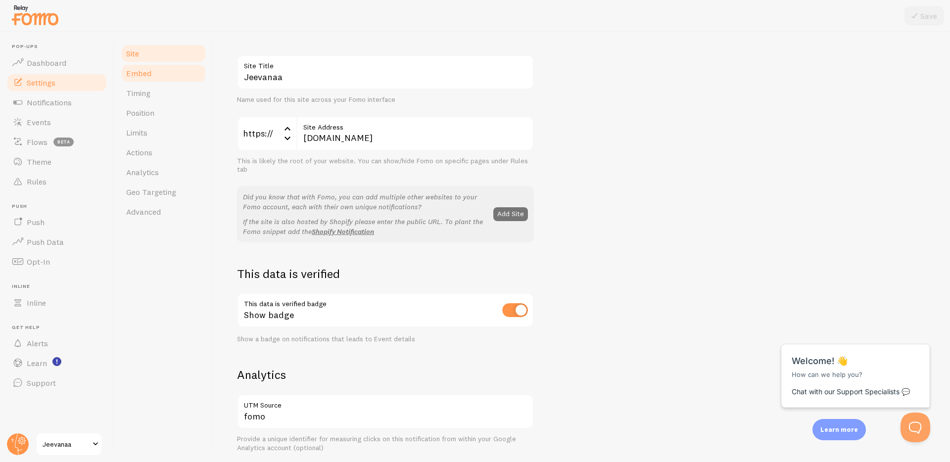
click at [164, 79] on link "Embed" at bounding box center [163, 73] width 87 height 20
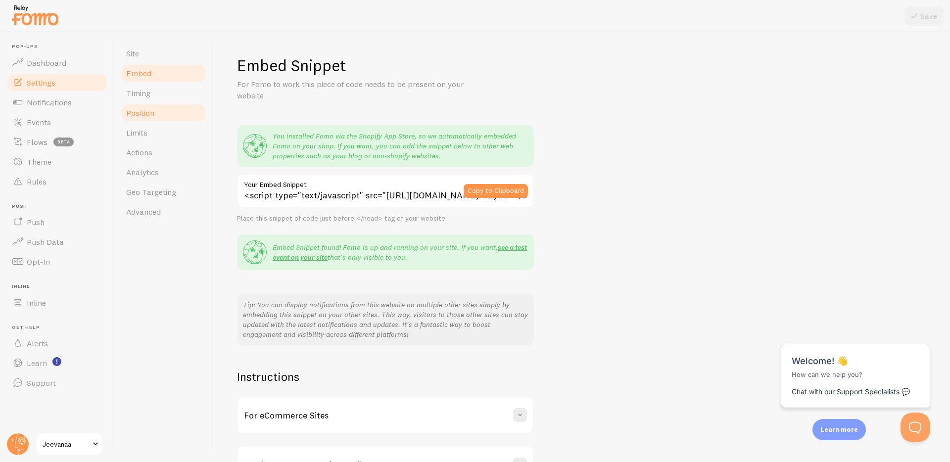
click at [157, 112] on link "Position" at bounding box center [163, 113] width 87 height 20
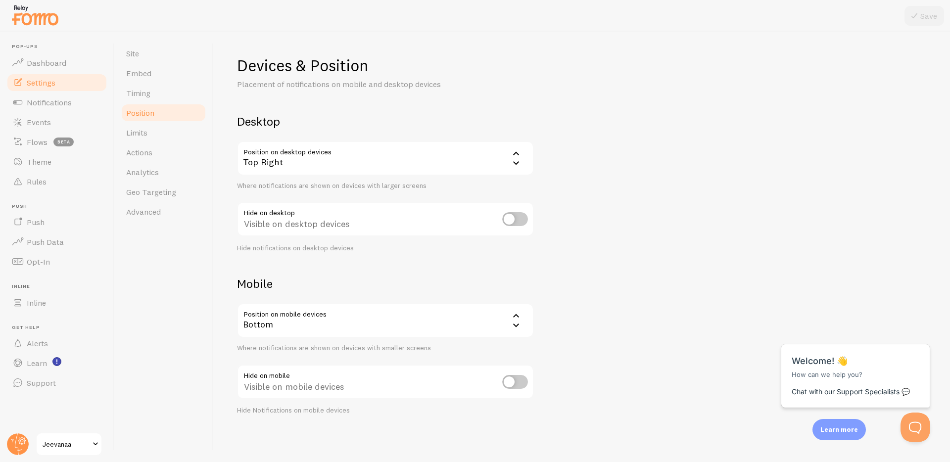
click at [358, 156] on div "Top Right" at bounding box center [385, 158] width 297 height 35
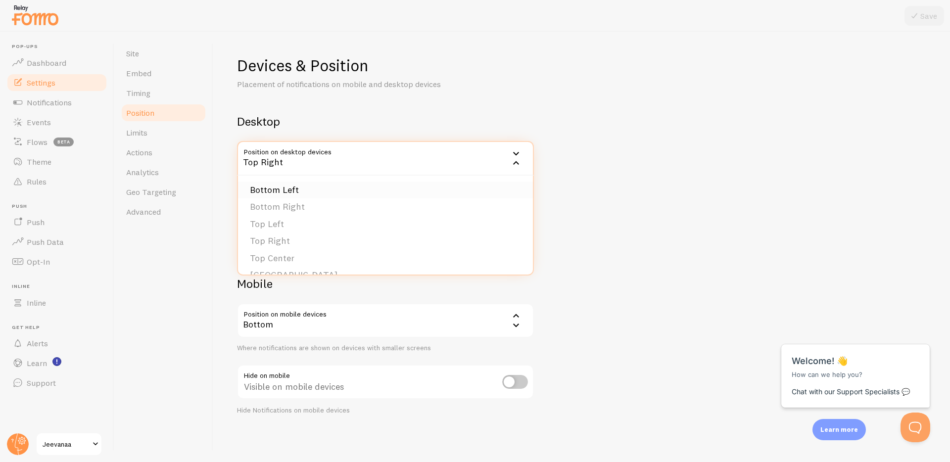
click at [360, 188] on li "Bottom Left" at bounding box center [385, 190] width 295 height 17
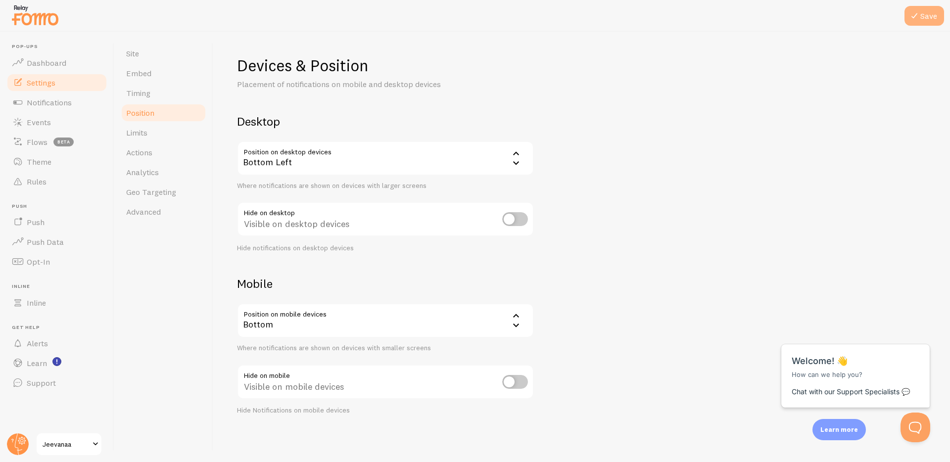
click at [929, 17] on button "Save" at bounding box center [924, 16] width 40 height 20
click at [179, 139] on link "Limits" at bounding box center [163, 133] width 87 height 20
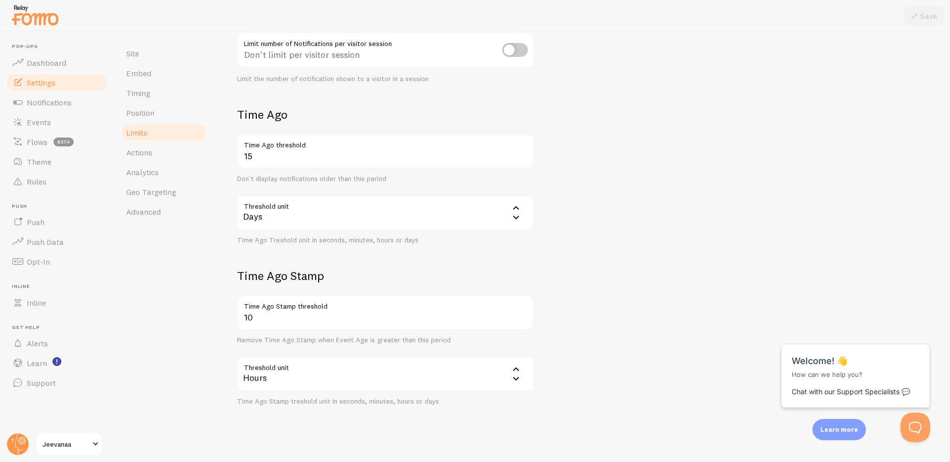
scroll to position [180, 0]
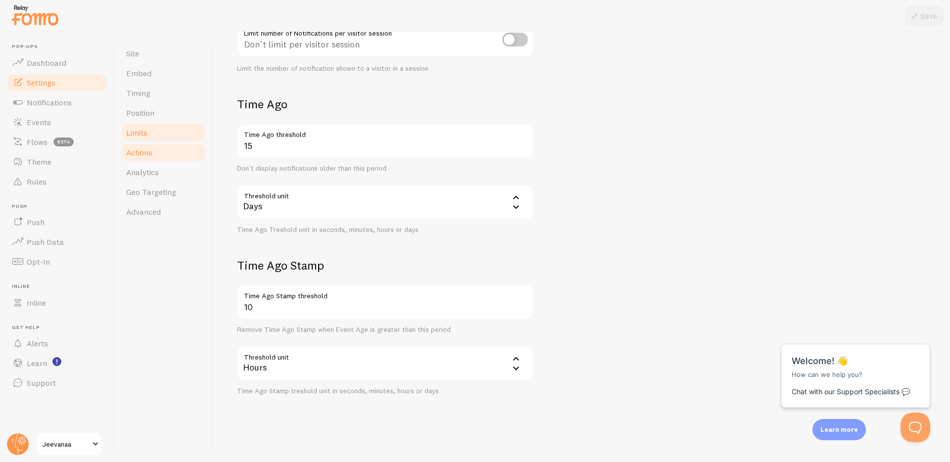
click at [186, 158] on link "Actions" at bounding box center [163, 152] width 87 height 20
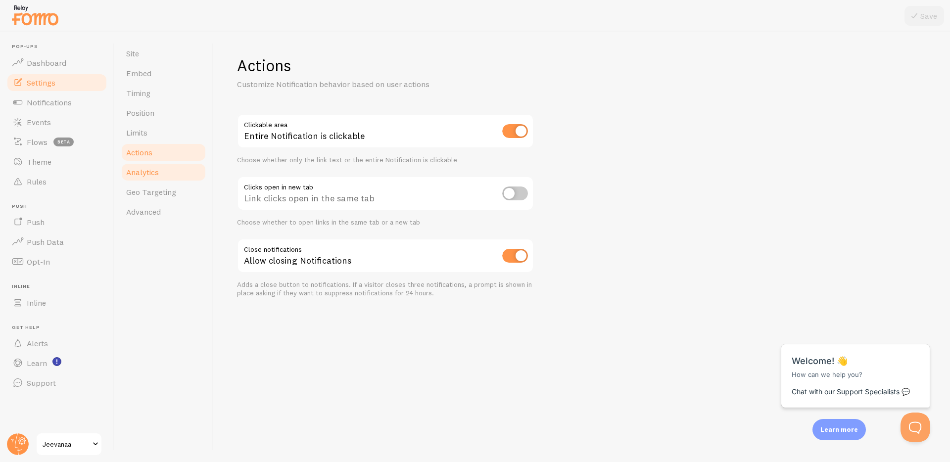
click at [180, 179] on link "Analytics" at bounding box center [163, 172] width 87 height 20
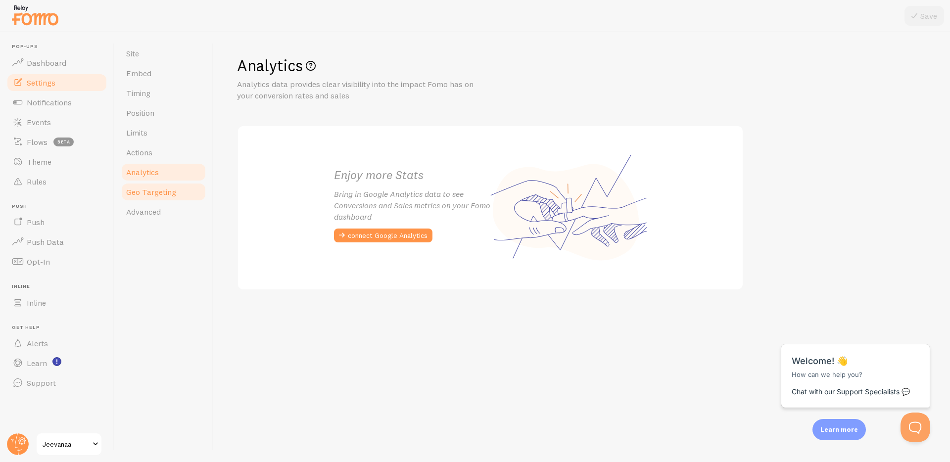
click at [179, 190] on link "Geo Targeting" at bounding box center [163, 192] width 87 height 20
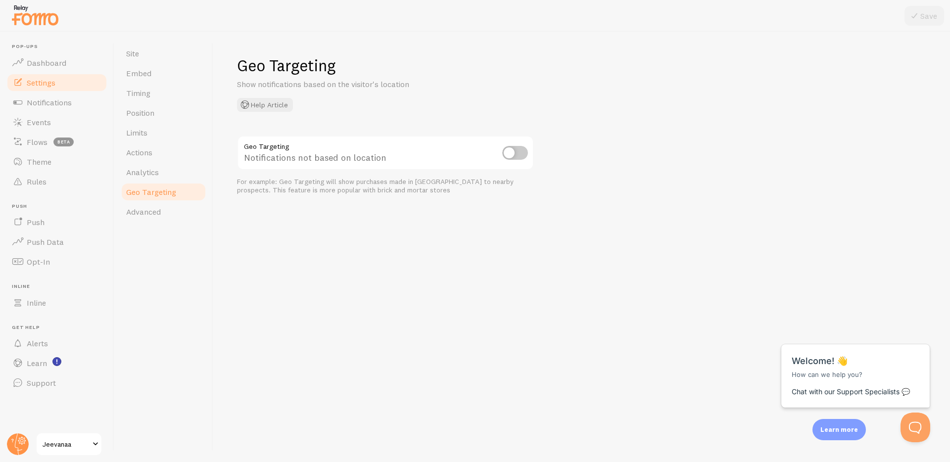
click at [510, 156] on input "checkbox" at bounding box center [515, 153] width 26 height 14
checkbox input "true"
click at [150, 214] on span "Advanced" at bounding box center [143, 212] width 35 height 10
click at [935, 19] on button "Save" at bounding box center [924, 16] width 40 height 20
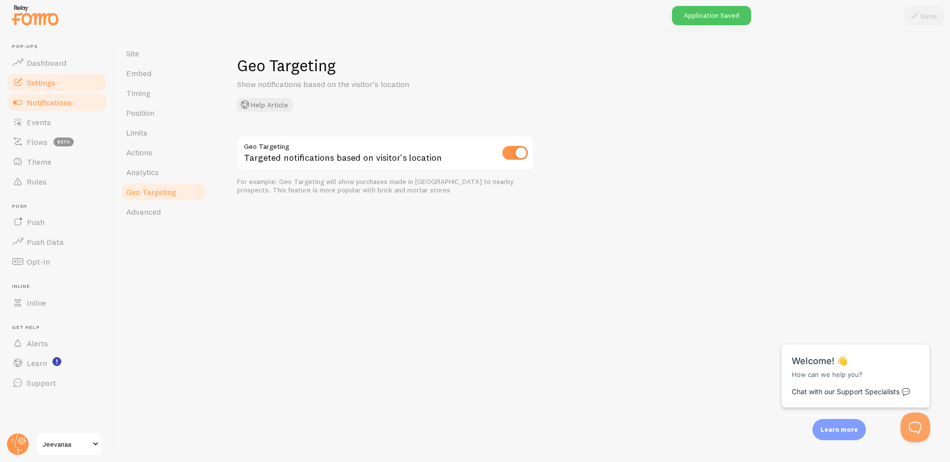
click at [77, 93] on link "Notifications" at bounding box center [57, 103] width 102 height 20
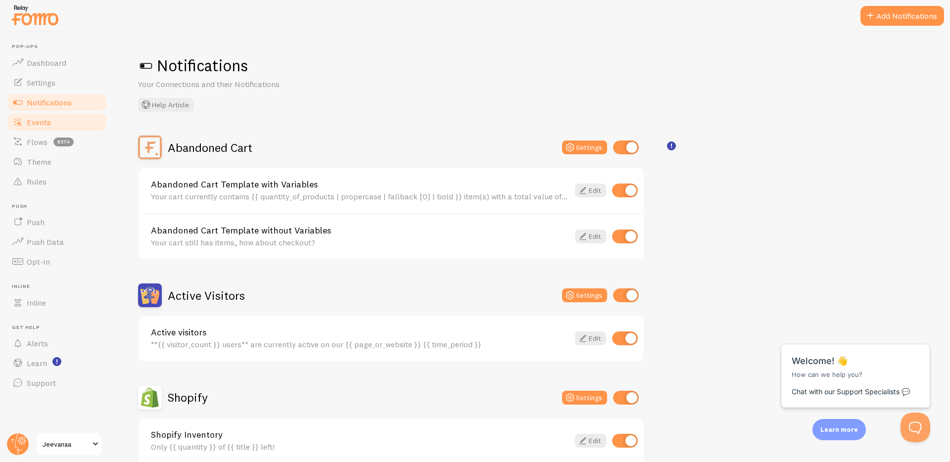
click at [64, 122] on link "Events" at bounding box center [57, 122] width 102 height 20
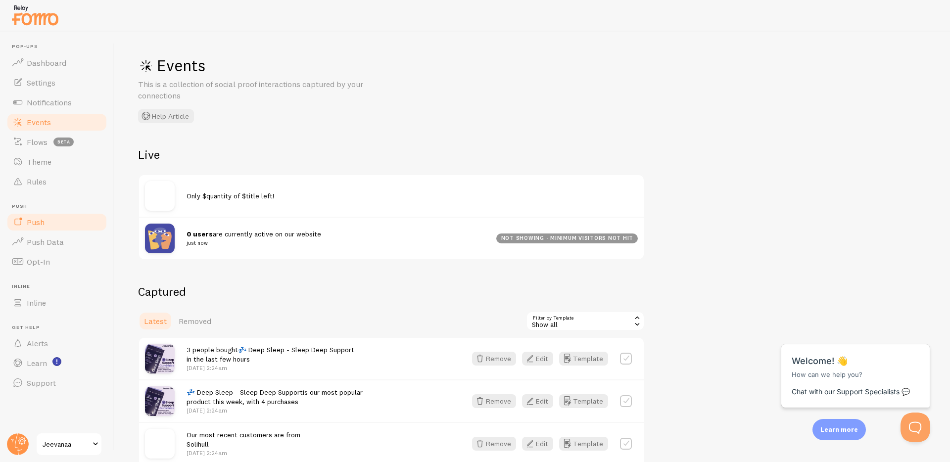
click at [52, 225] on link "Push" at bounding box center [57, 222] width 102 height 20
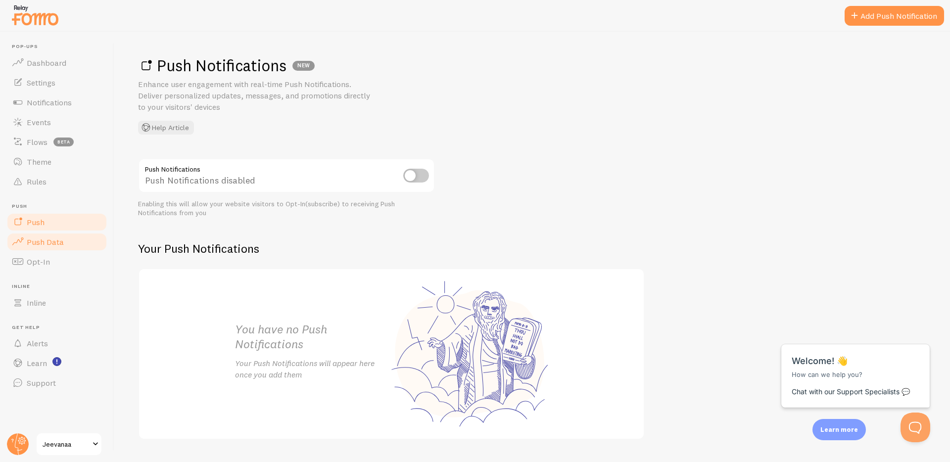
click at [51, 243] on span "Push Data" at bounding box center [45, 242] width 37 height 10
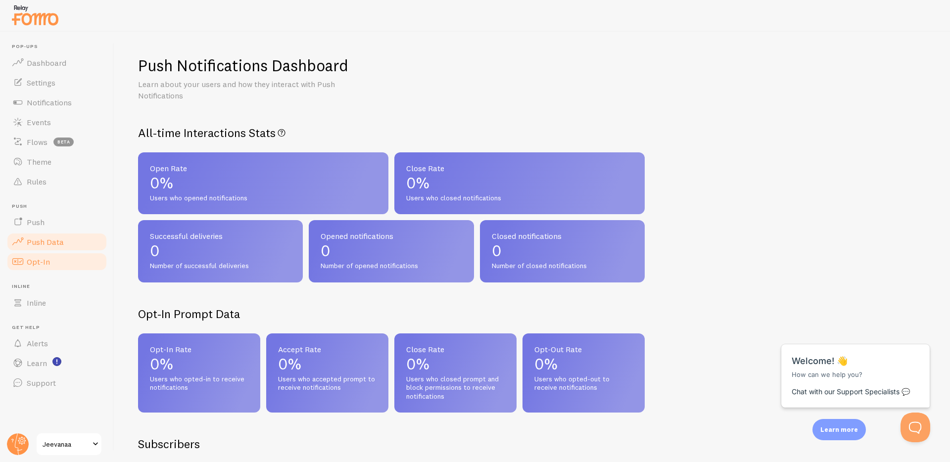
click at [51, 268] on link "Opt-In" at bounding box center [57, 262] width 102 height 20
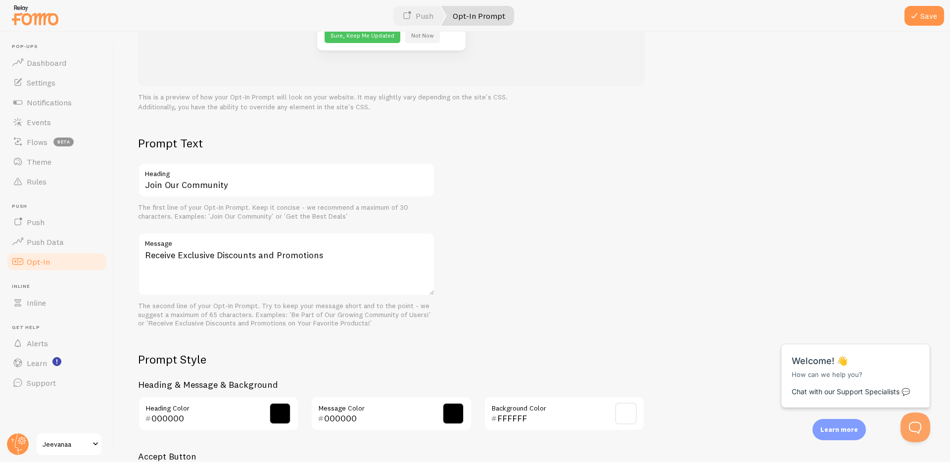
scroll to position [348, 0]
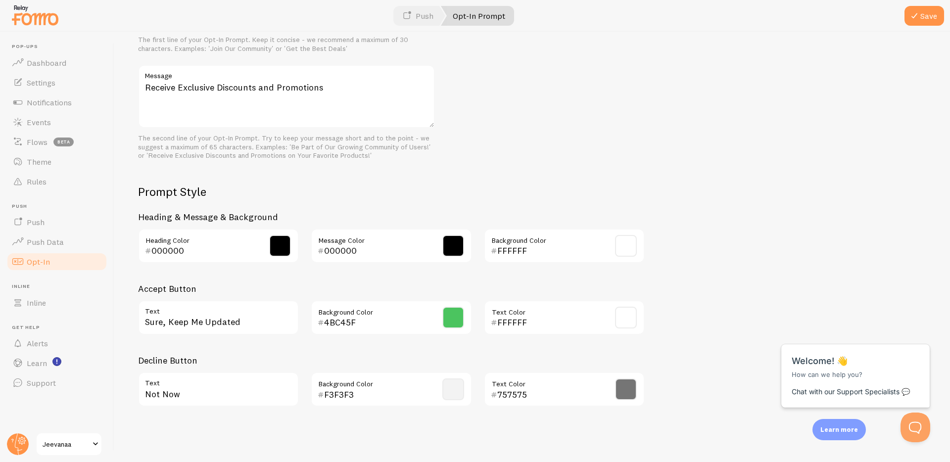
click at [91, 447] on span at bounding box center [96, 444] width 12 height 12
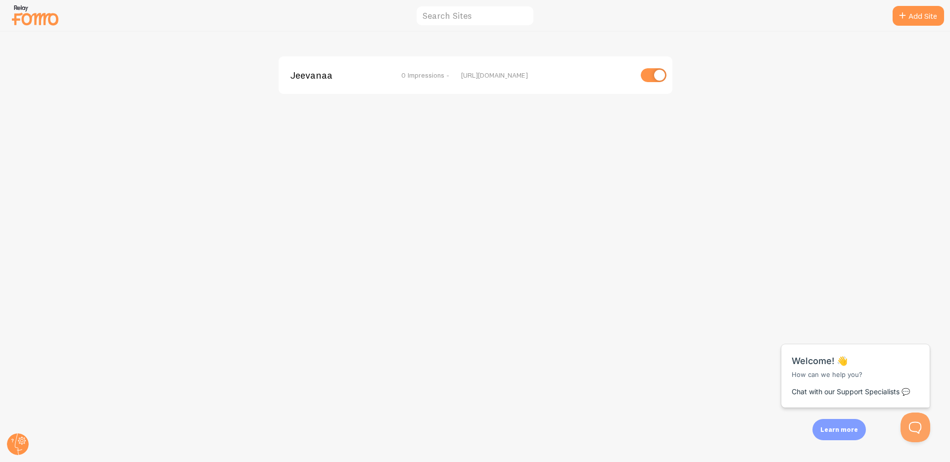
click at [43, 9] on img at bounding box center [34, 14] width 49 height 25
click at [330, 79] on span "Jeevanaa" at bounding box center [330, 75] width 80 height 9
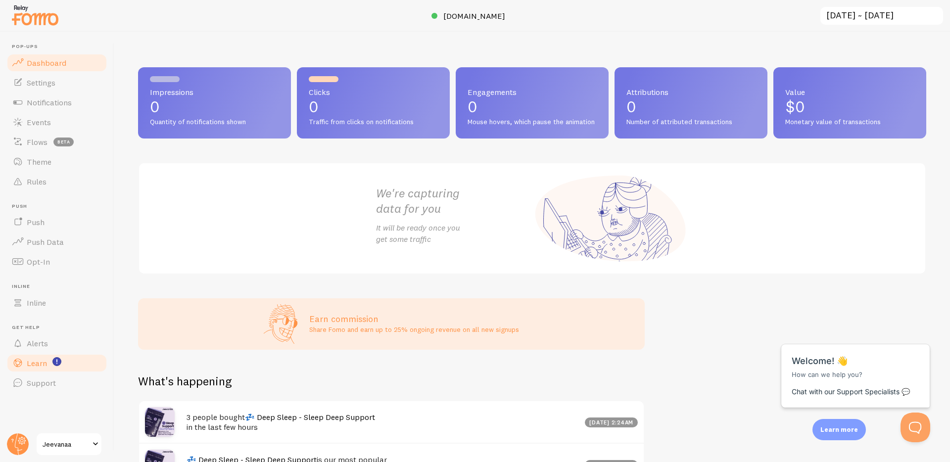
click at [48, 370] on link "Learn" at bounding box center [57, 363] width 102 height 20
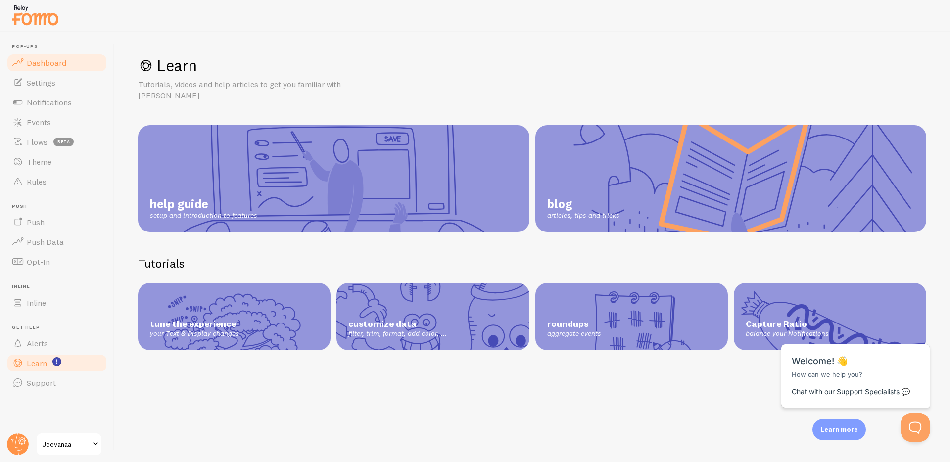
click at [56, 62] on span "Dashboard" at bounding box center [47, 63] width 40 height 10
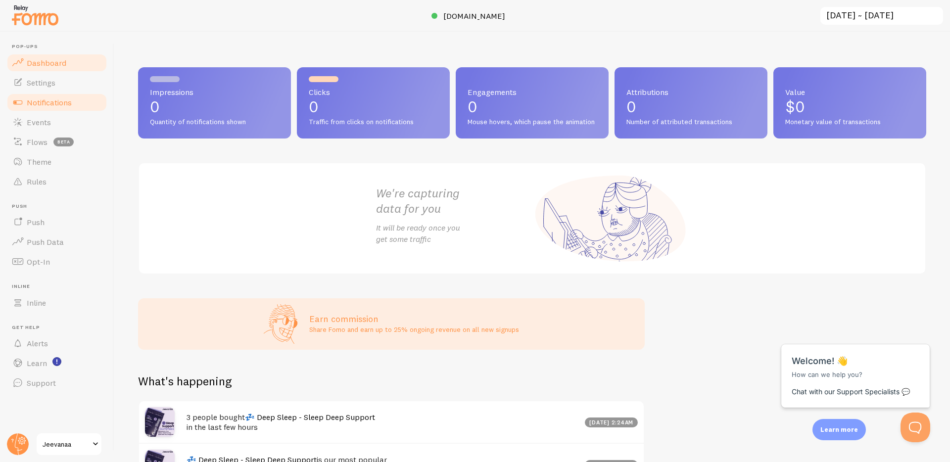
click at [54, 93] on link "Notifications" at bounding box center [57, 103] width 102 height 20
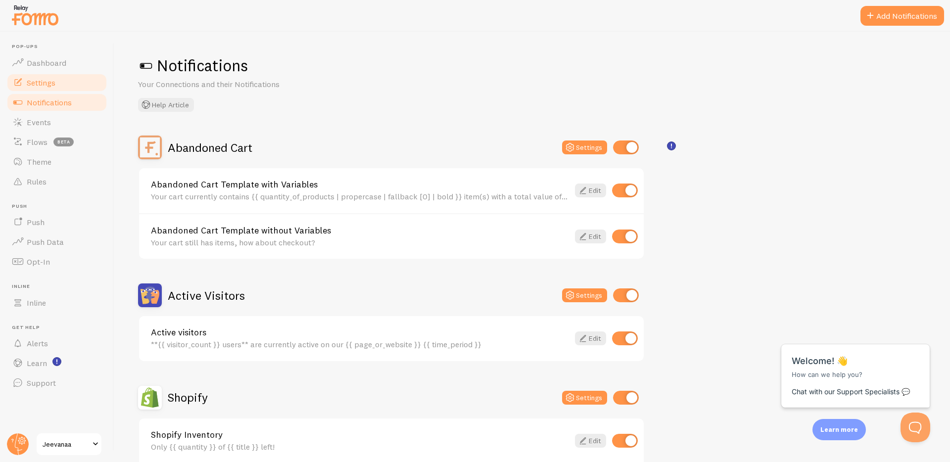
click at [59, 81] on link "Settings" at bounding box center [57, 83] width 102 height 20
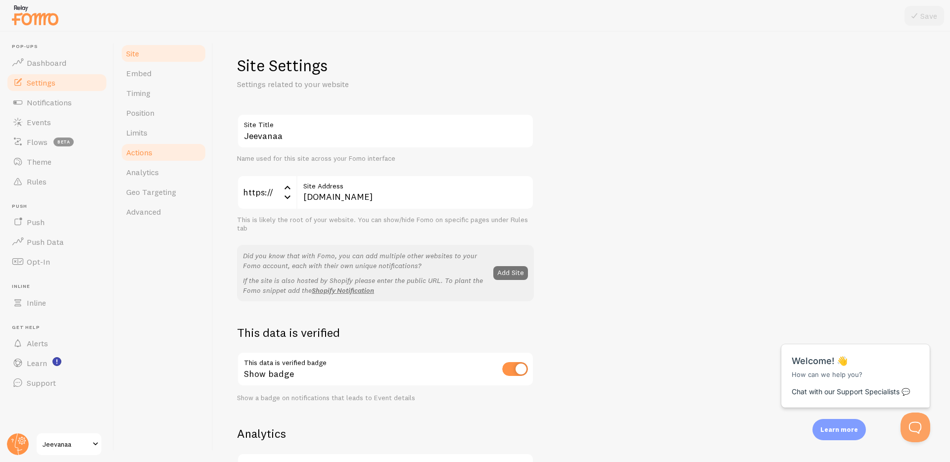
click at [186, 160] on link "Actions" at bounding box center [163, 152] width 87 height 20
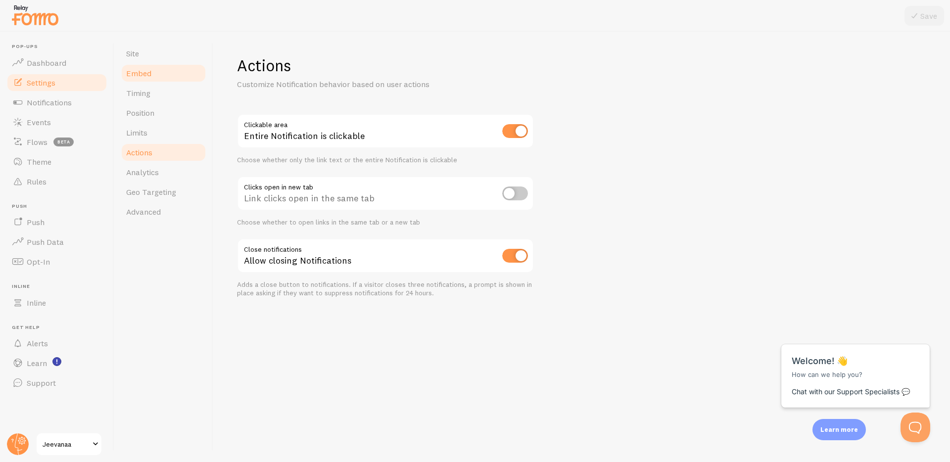
click at [187, 80] on link "Embed" at bounding box center [163, 73] width 87 height 20
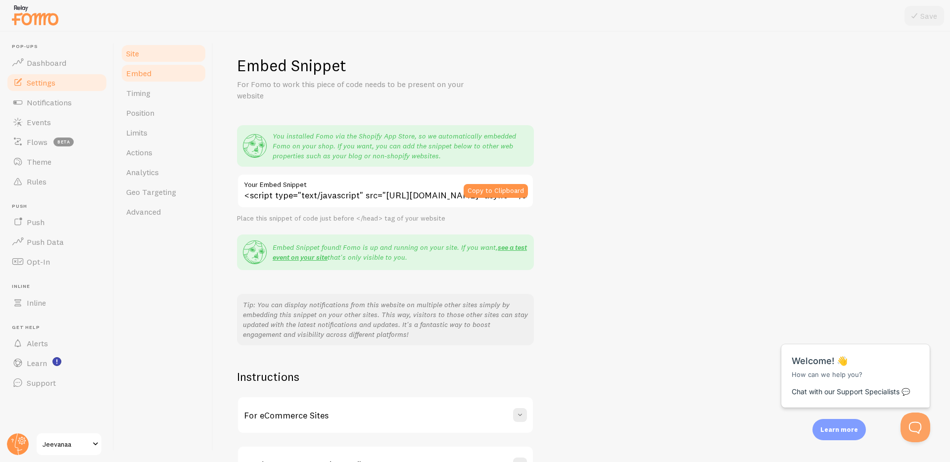
click at [175, 50] on link "Site" at bounding box center [163, 54] width 87 height 20
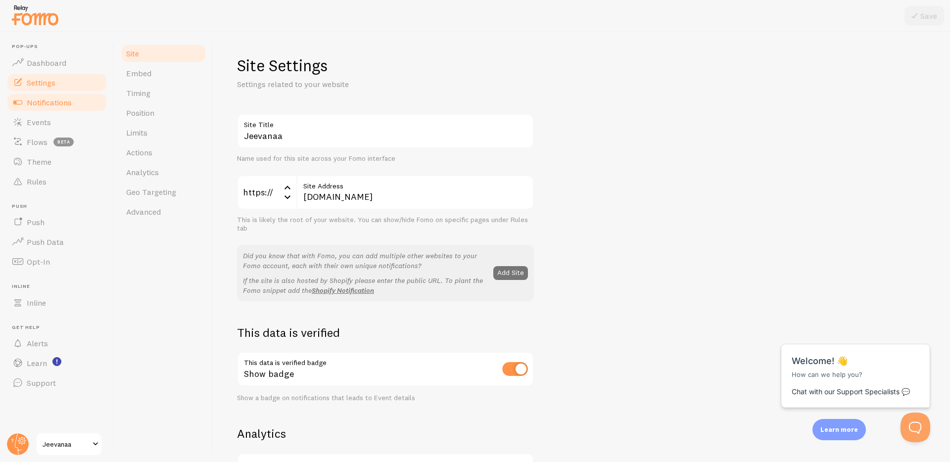
click at [76, 105] on link "Notifications" at bounding box center [57, 103] width 102 height 20
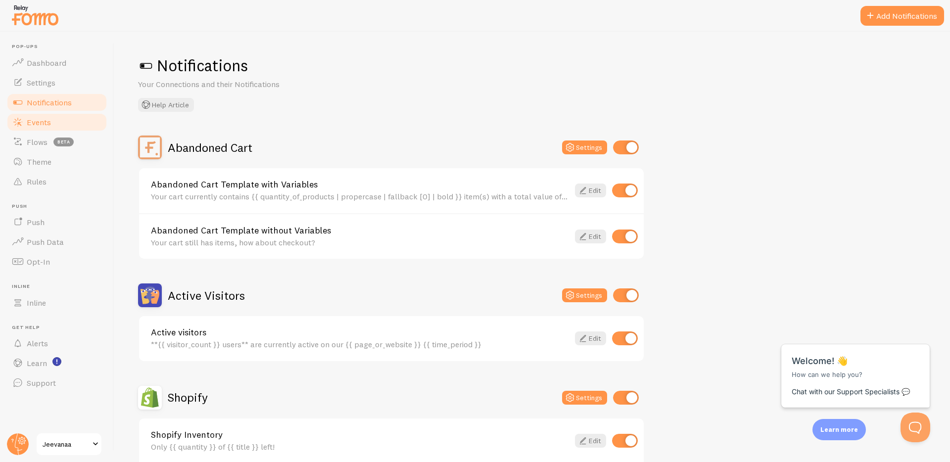
click at [74, 121] on link "Events" at bounding box center [57, 122] width 102 height 20
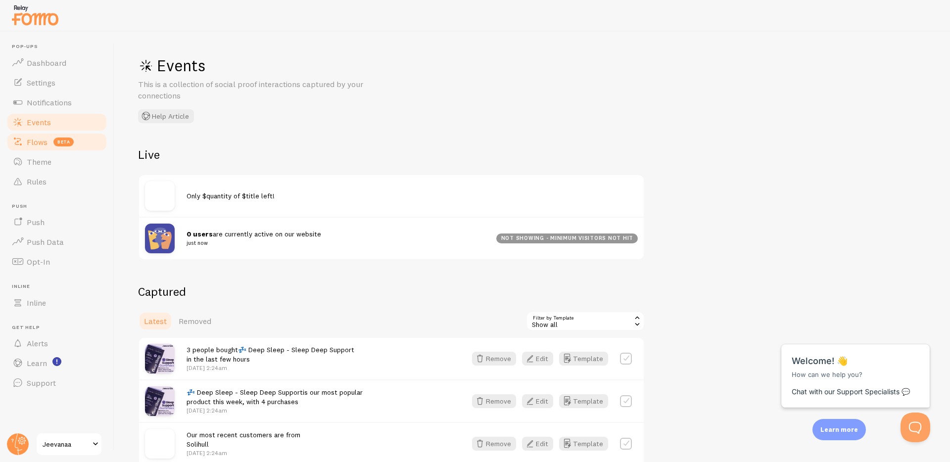
click at [36, 149] on link "Flows beta" at bounding box center [57, 142] width 102 height 20
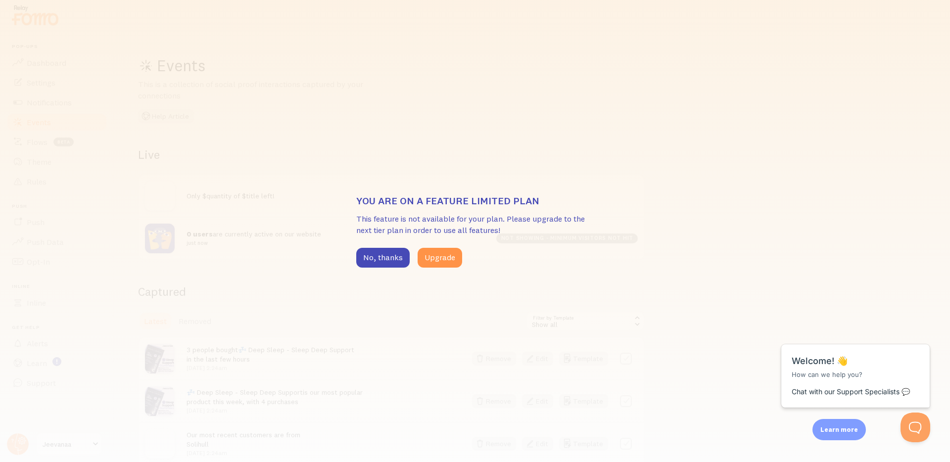
click at [99, 187] on div "You are on a feature limited plan This feature is not available for your plan. …" at bounding box center [475, 231] width 950 height 462
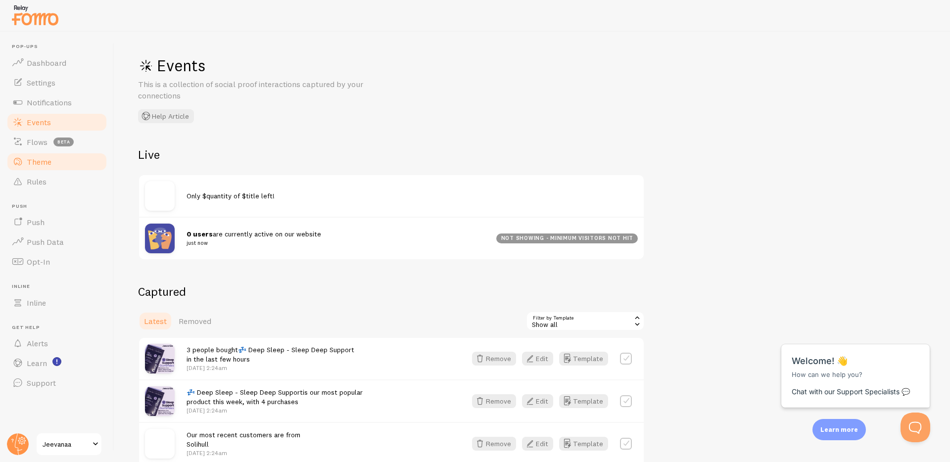
click at [61, 166] on link "Theme" at bounding box center [57, 162] width 102 height 20
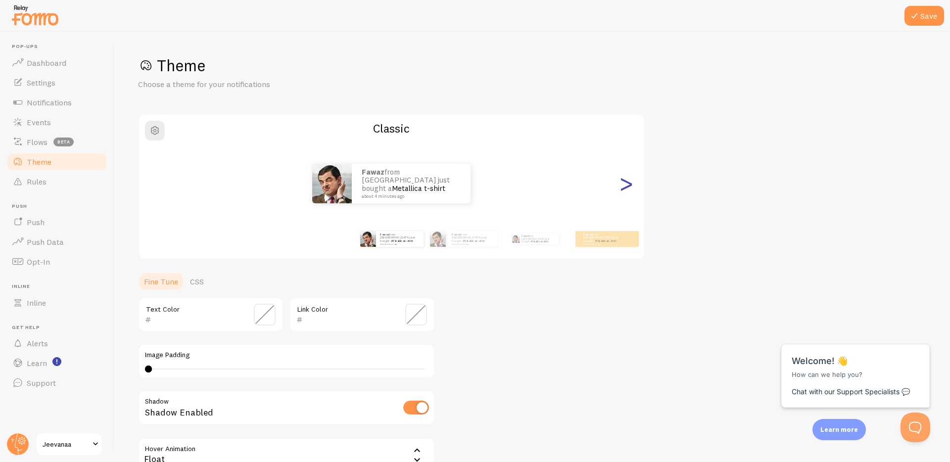
click at [631, 184] on div ">" at bounding box center [626, 183] width 12 height 71
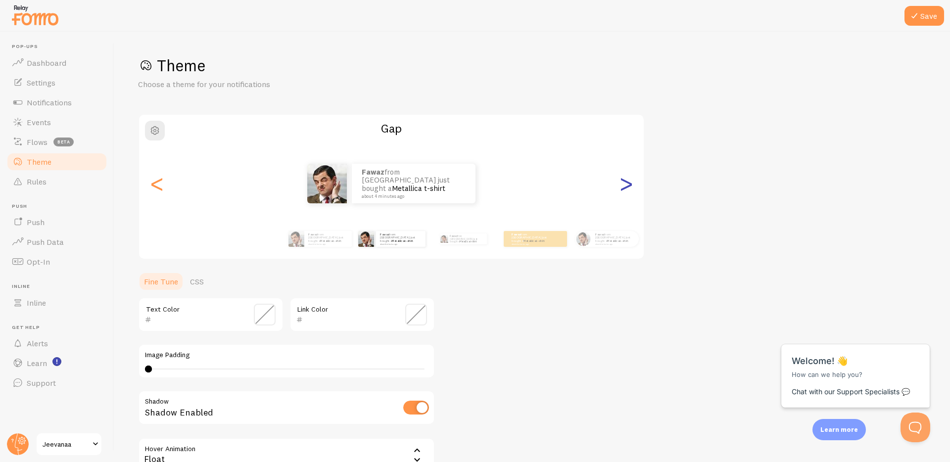
click at [631, 184] on div ">" at bounding box center [626, 183] width 12 height 71
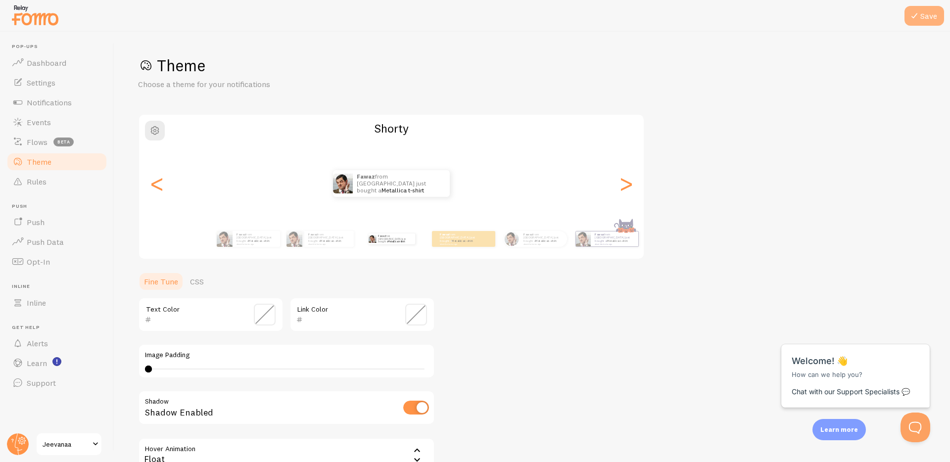
click at [919, 17] on icon at bounding box center [914, 16] width 12 height 12
click at [50, 302] on link "Inline" at bounding box center [57, 303] width 102 height 20
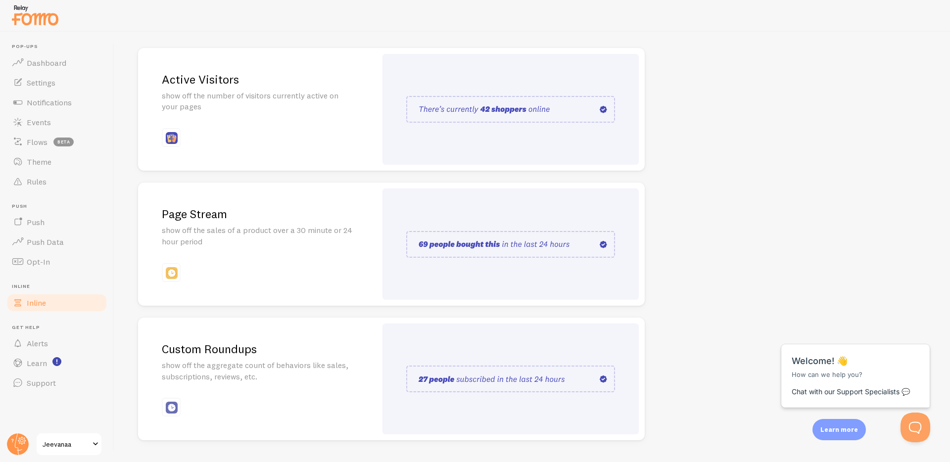
scroll to position [136, 0]
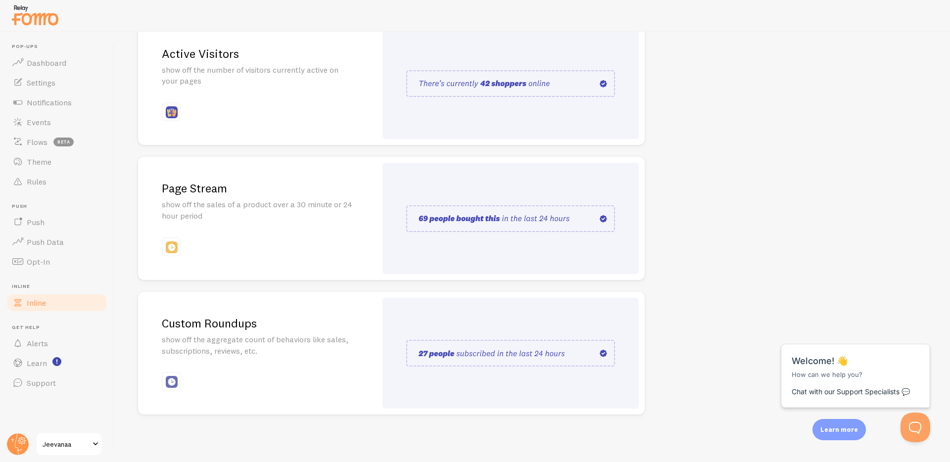
click at [303, 246] on div "Page Stream show off the sales of a product over a 30 minute or 24 hour period" at bounding box center [257, 218] width 238 height 123
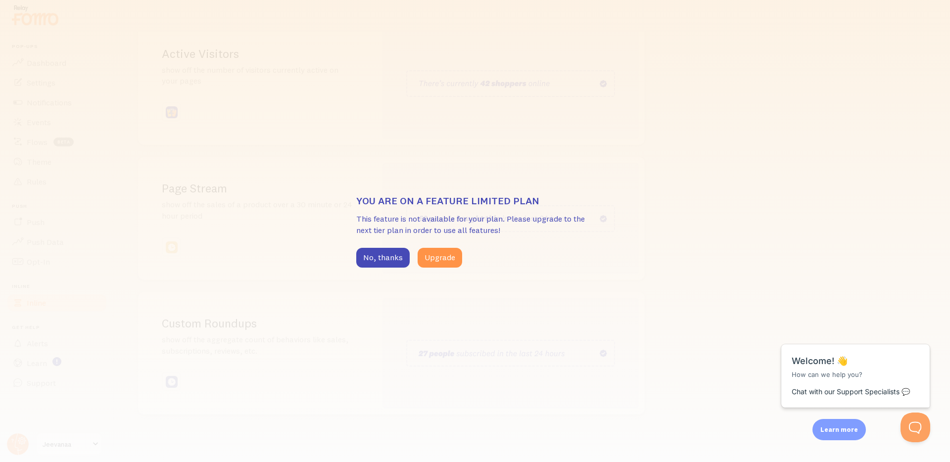
click at [588, 273] on div "You are on a feature limited plan This feature is not available for your plan. …" at bounding box center [475, 231] width 950 height 462
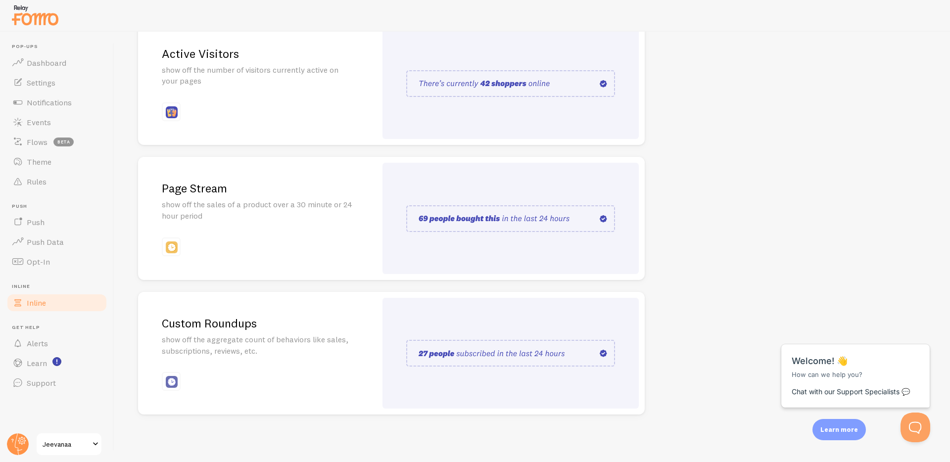
scroll to position [0, 0]
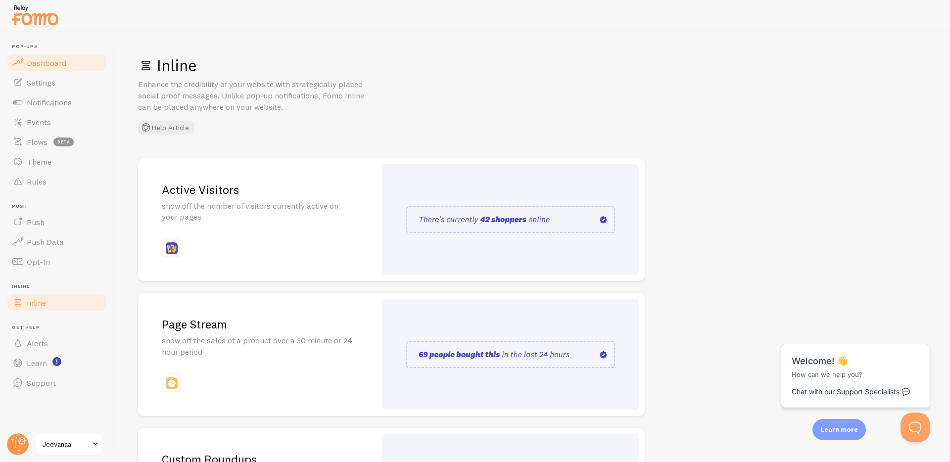
click at [39, 65] on span "Dashboard" at bounding box center [47, 63] width 40 height 10
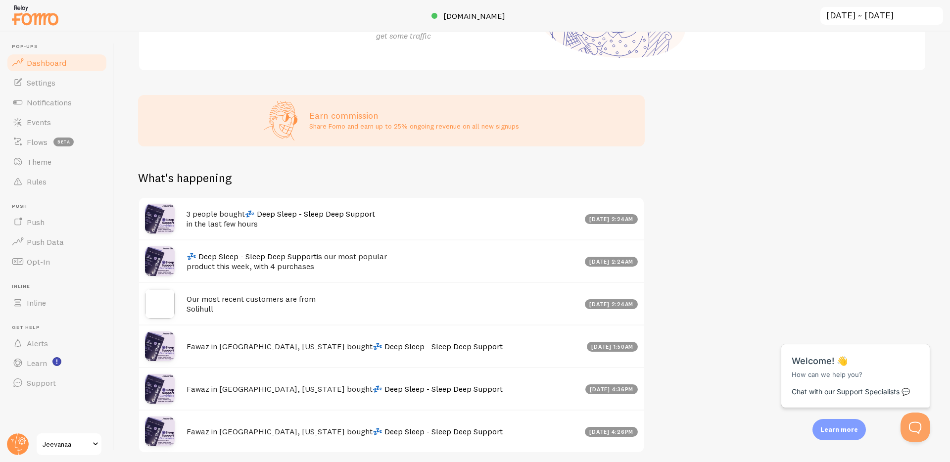
scroll to position [242, 0]
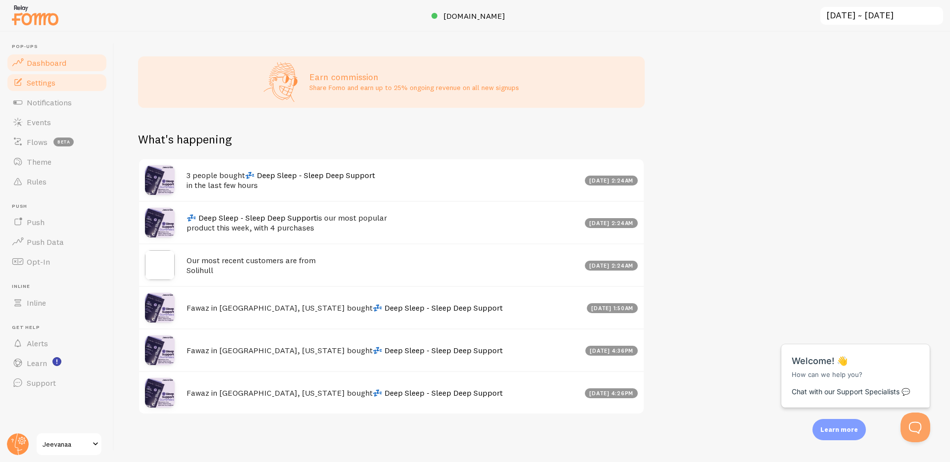
click at [76, 73] on link "Settings" at bounding box center [57, 83] width 102 height 20
